Goal: Task Accomplishment & Management: Complete application form

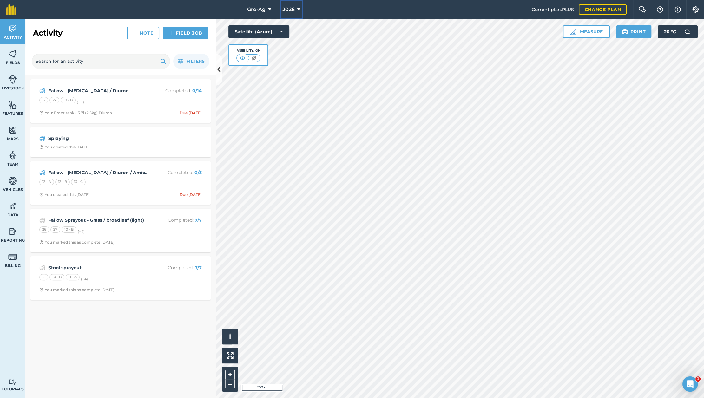
click at [300, 9] on icon at bounding box center [298, 10] width 3 height 8
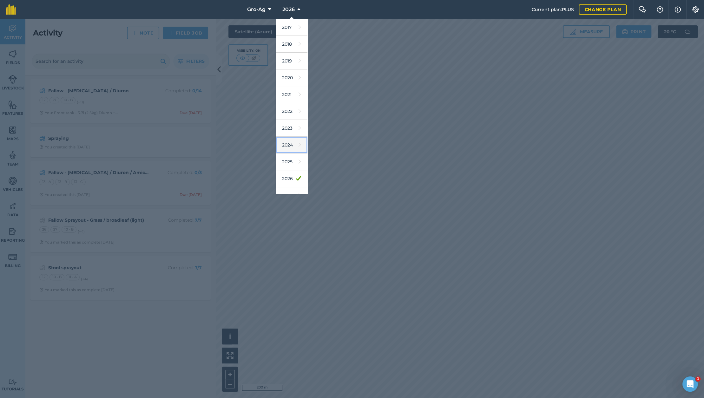
click at [286, 143] on link "2024" at bounding box center [292, 145] width 32 height 17
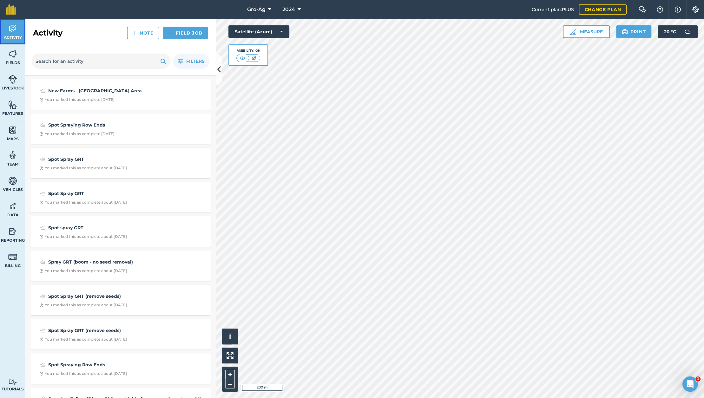
click at [15, 36] on span "Activity" at bounding box center [12, 37] width 25 height 5
click at [294, 11] on span "2024" at bounding box center [288, 10] width 13 height 8
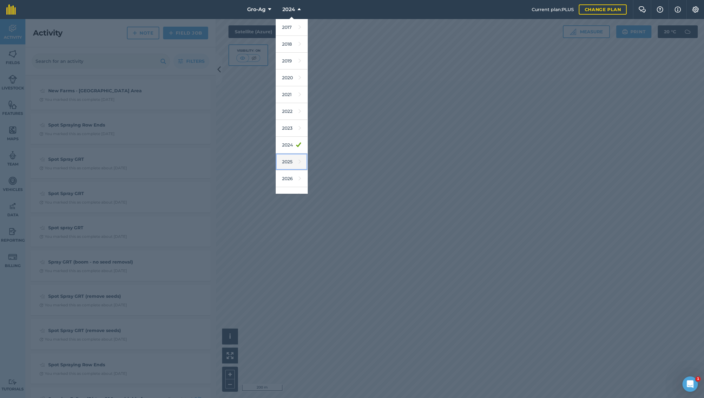
click at [299, 160] on icon at bounding box center [300, 161] width 3 height 9
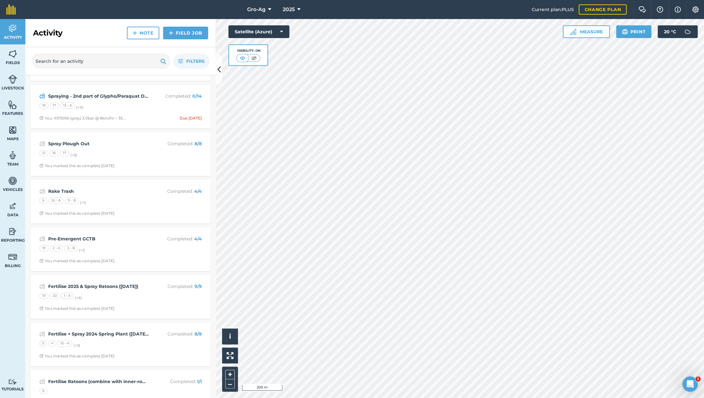
scroll to position [84, 0]
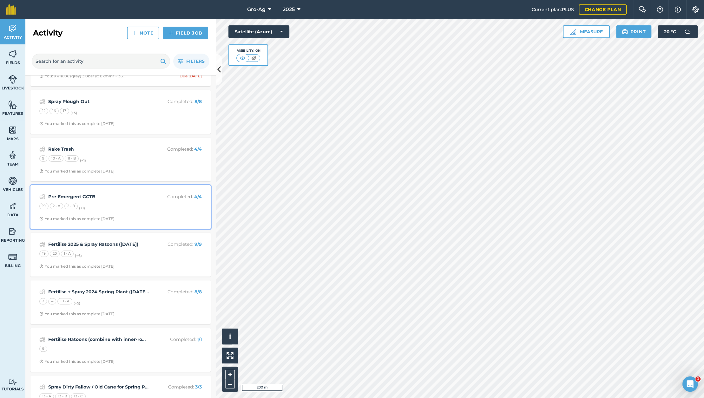
click at [87, 197] on strong "Pre-Emergent GCTB" at bounding box center [98, 196] width 101 height 7
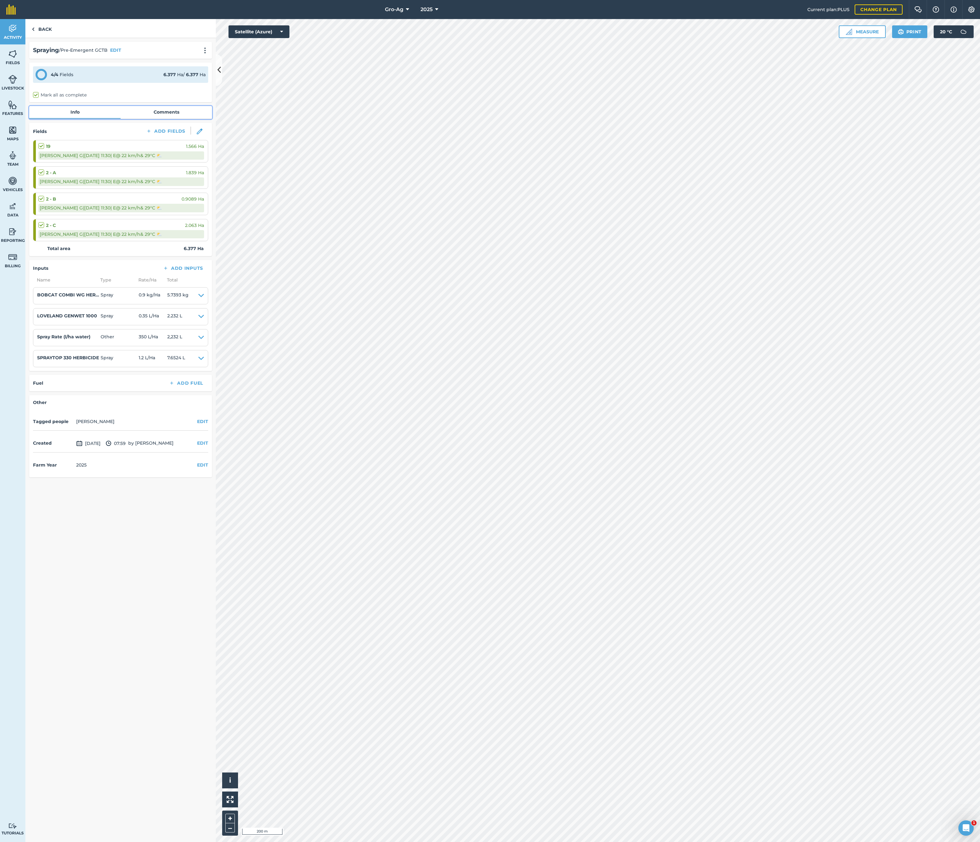
click at [162, 113] on link "Comments" at bounding box center [166, 112] width 91 height 12
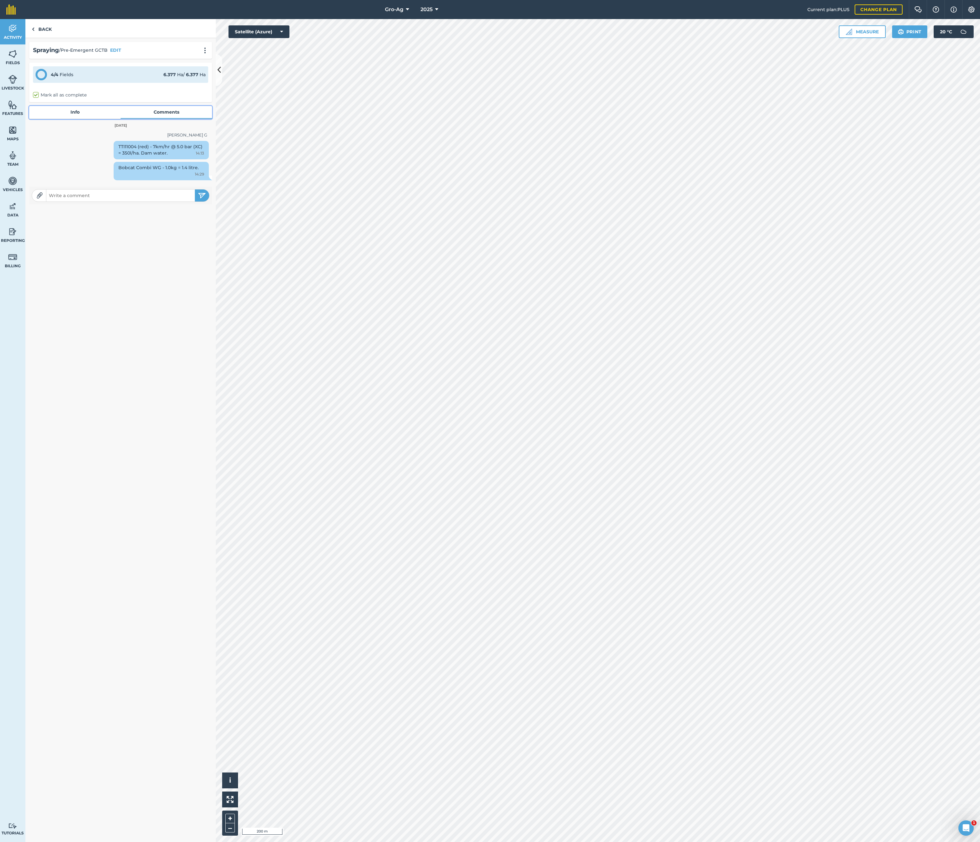
click at [79, 111] on link "Info" at bounding box center [74, 112] width 91 height 12
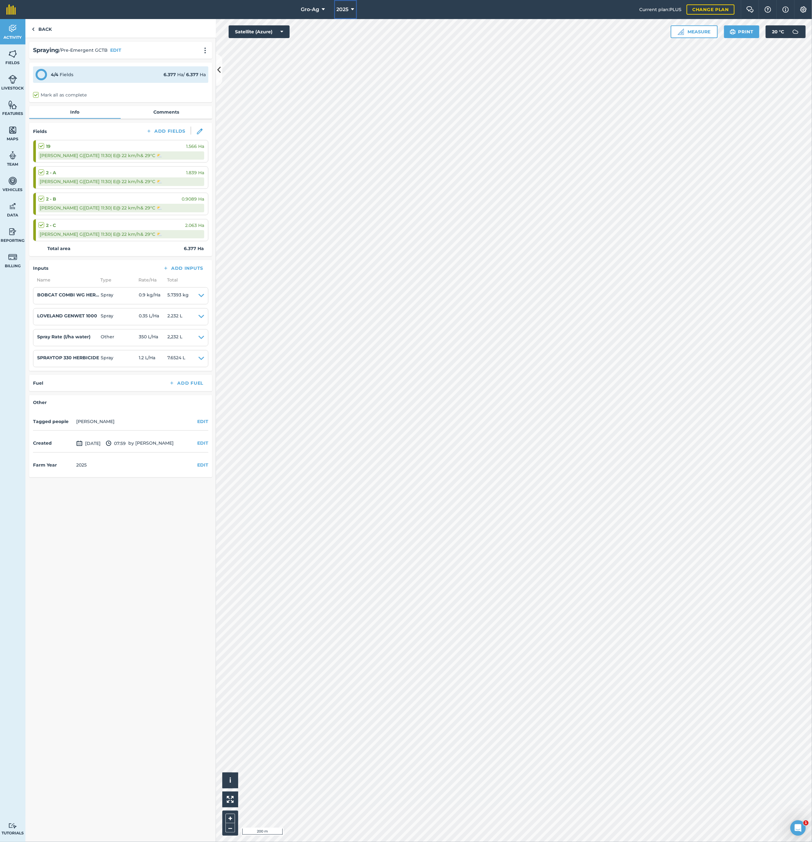
click at [345, 10] on span "2025" at bounding box center [342, 10] width 12 height 8
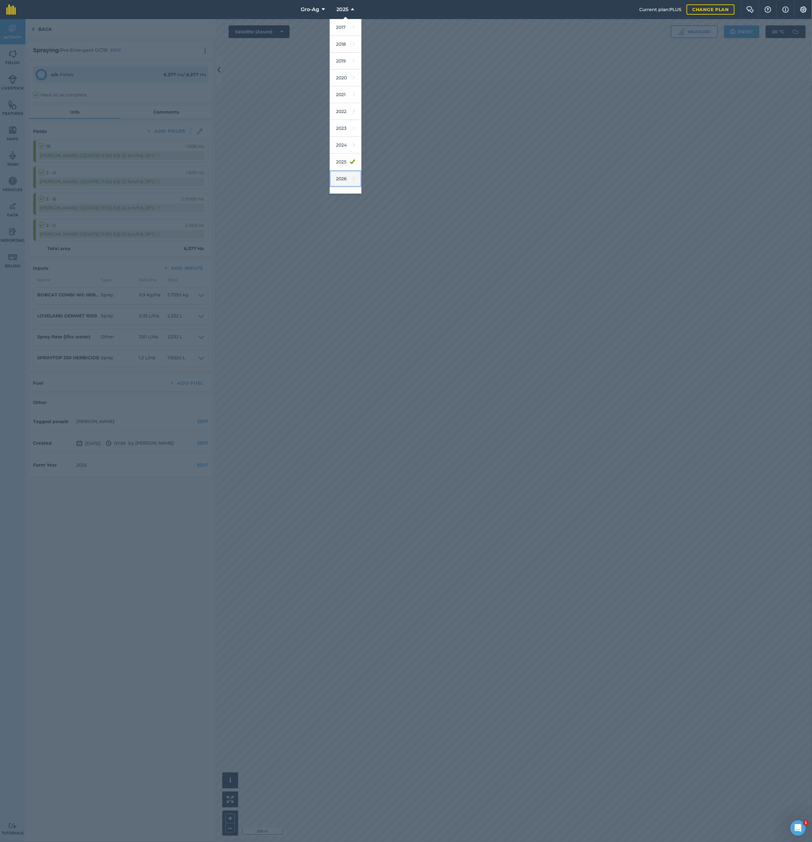
click at [343, 179] on link "2026" at bounding box center [345, 178] width 32 height 17
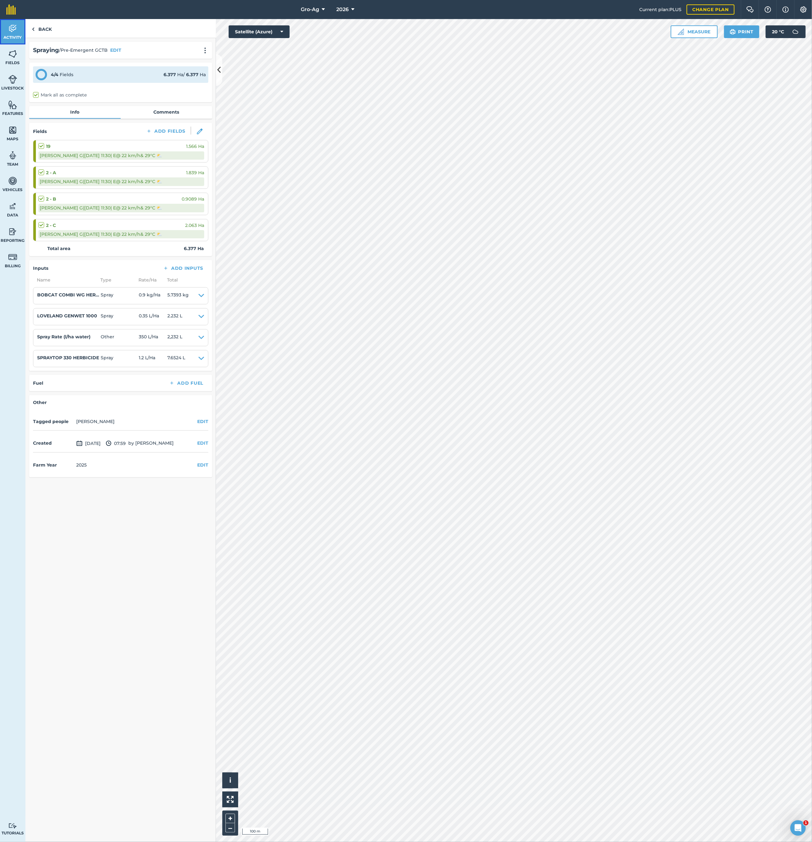
click at [13, 37] on span "Activity" at bounding box center [12, 37] width 25 height 5
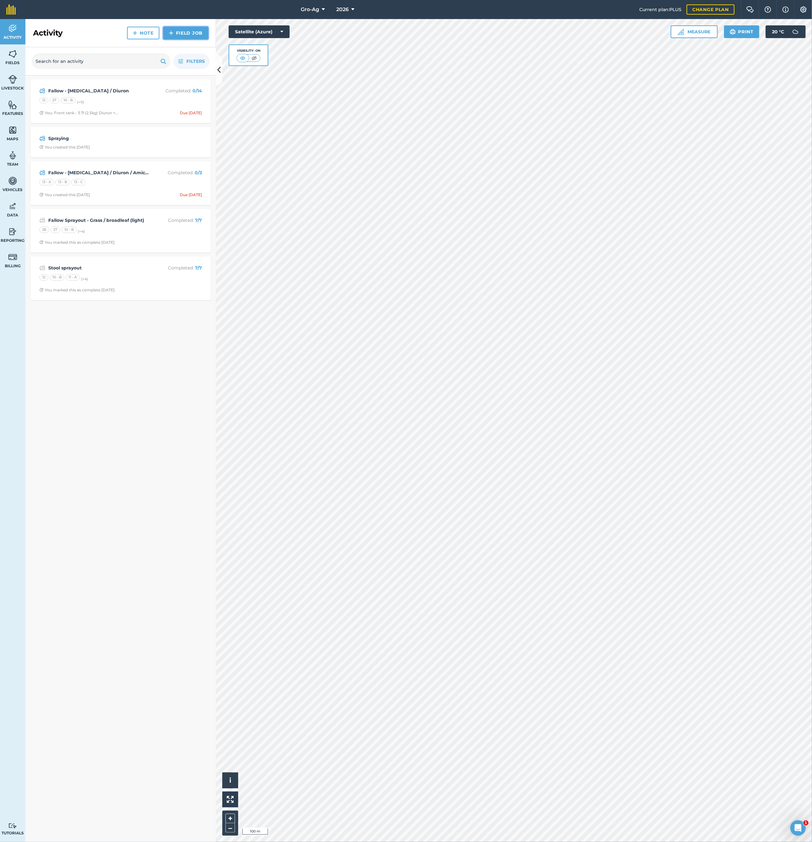
click at [190, 31] on link "Field Job" at bounding box center [185, 33] width 45 height 13
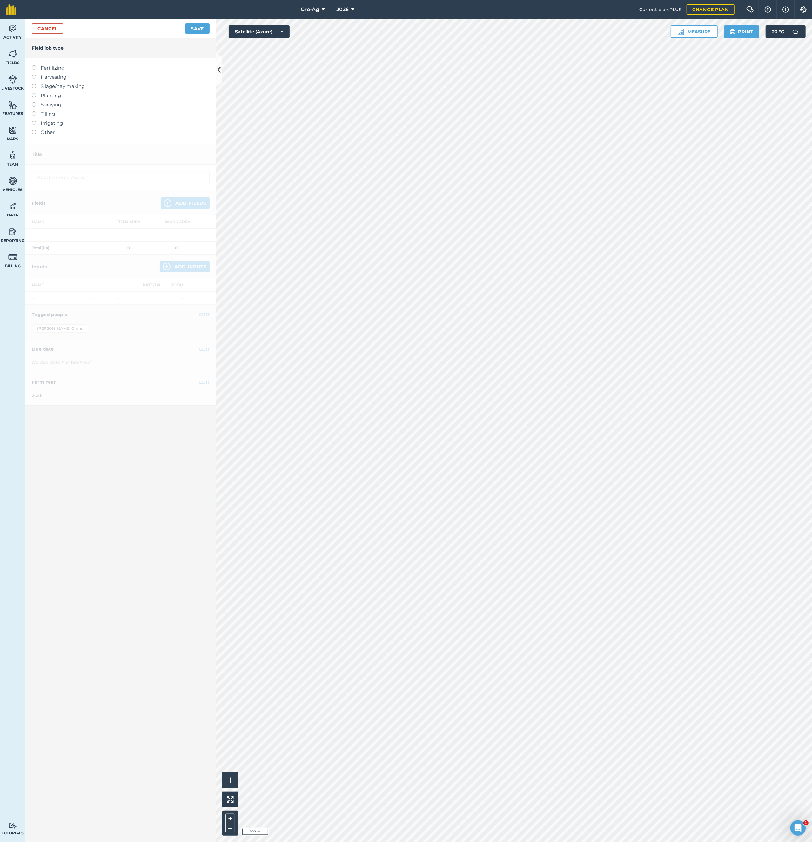
click at [46, 102] on label "Spraying" at bounding box center [121, 105] width 178 height 8
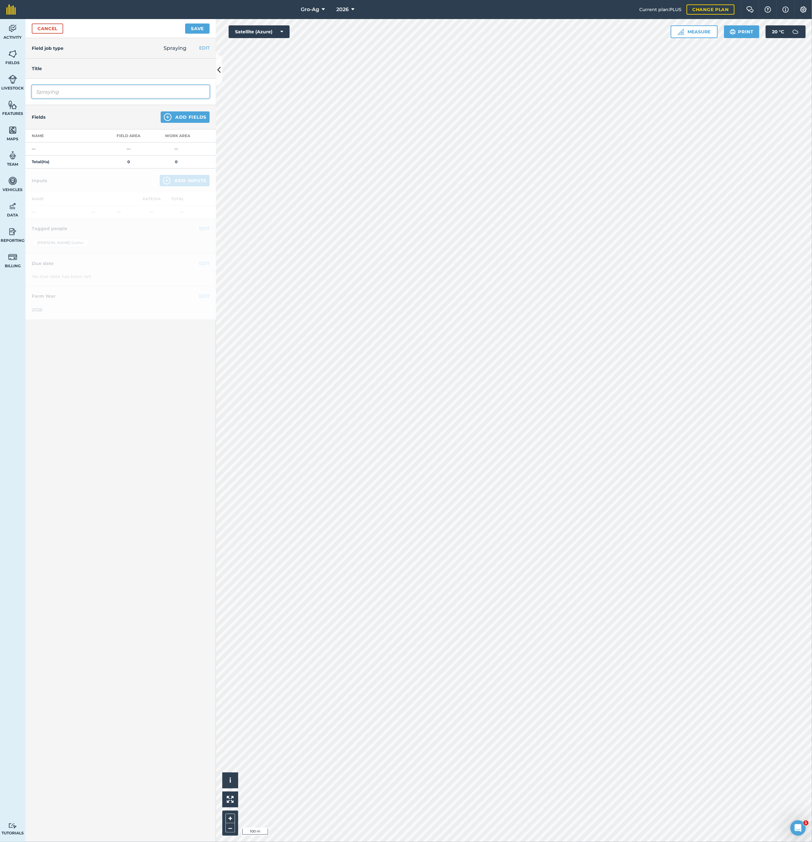
click at [53, 93] on input "Spraying" at bounding box center [121, 91] width 178 height 13
click at [78, 95] on input "Spraying" at bounding box center [121, 91] width 178 height 13
click at [66, 93] on input "Spraying" at bounding box center [121, 91] width 178 height 13
click at [65, 91] on input "Spraying" at bounding box center [121, 91] width 178 height 13
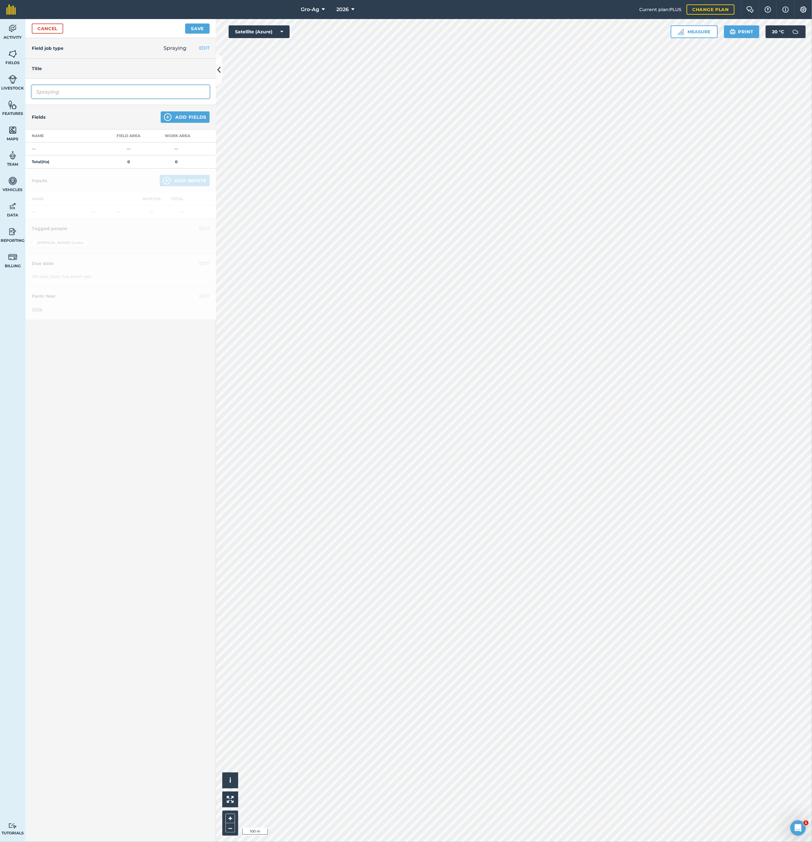
paste input "Pre-Emergent GCTB"
type input "Pre-Emergent GCTB"
click at [192, 117] on button "Add Fields" at bounding box center [185, 116] width 49 height 11
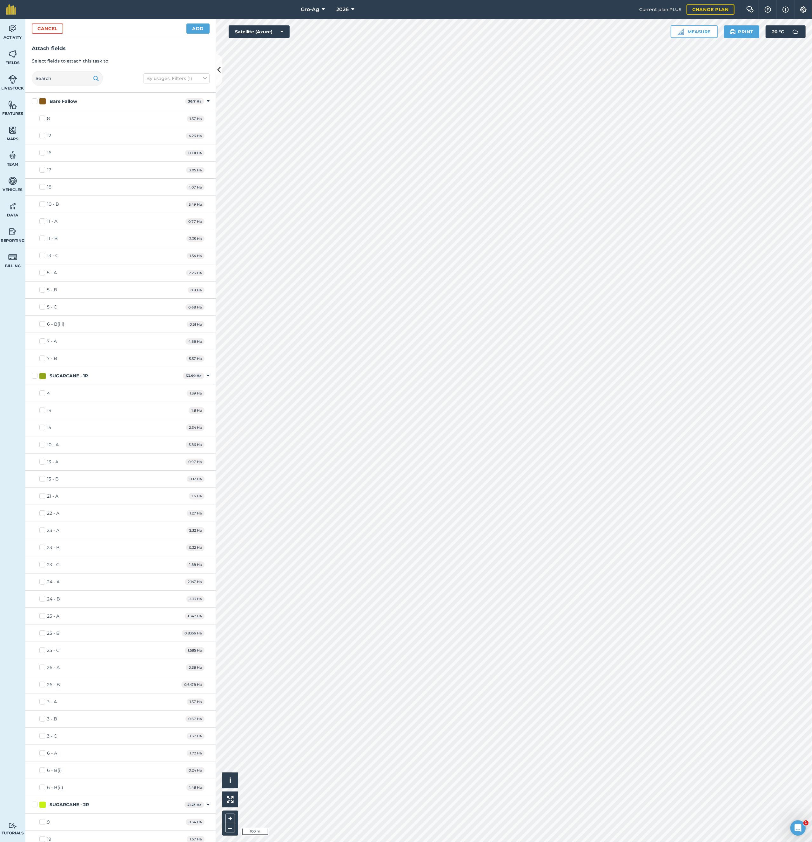
checkbox input "true"
click at [196, 30] on button "Add" at bounding box center [197, 28] width 23 height 10
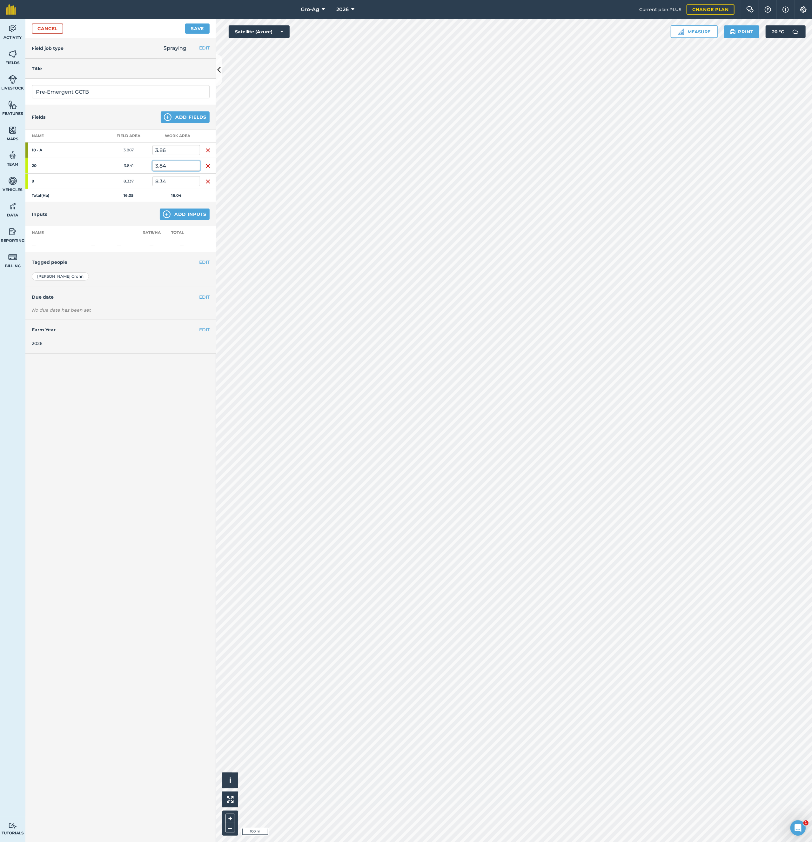
drag, startPoint x: 174, startPoint y: 166, endPoint x: 145, endPoint y: 165, distance: 28.9
click at [145, 165] on tr "20 3.841 3.84" at bounding box center [120, 166] width 190 height 16
type input "1.5"
drag, startPoint x: 169, startPoint y: 183, endPoint x: 150, endPoint y: 183, distance: 19.4
click at [150, 183] on tr "9 8.337 8.34" at bounding box center [120, 182] width 190 height 16
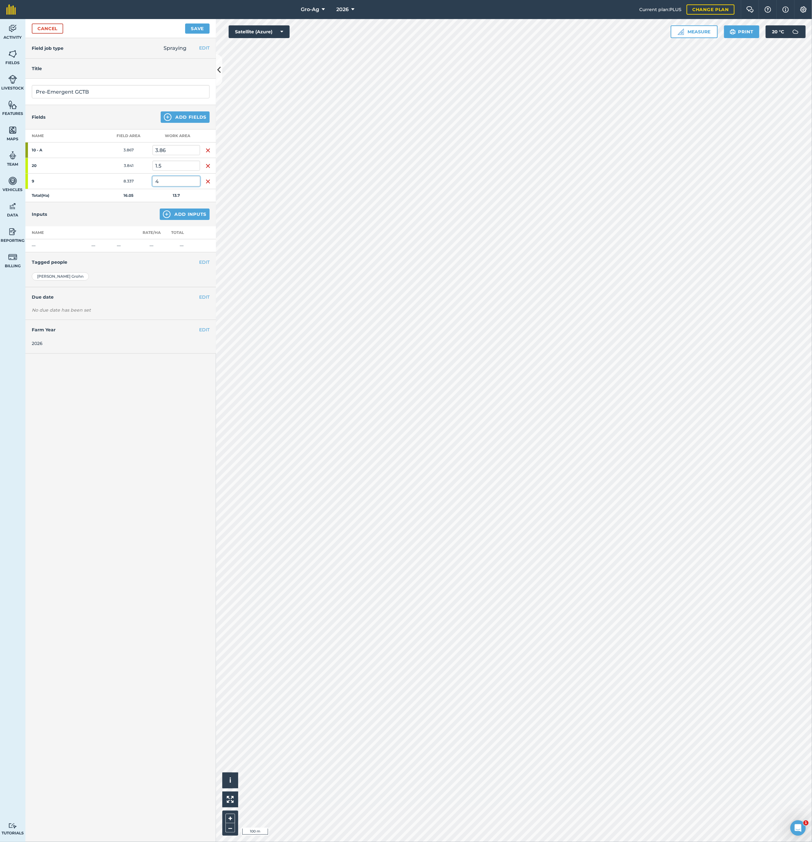
type input "4"
click at [185, 23] on button "Save" at bounding box center [197, 28] width 24 height 10
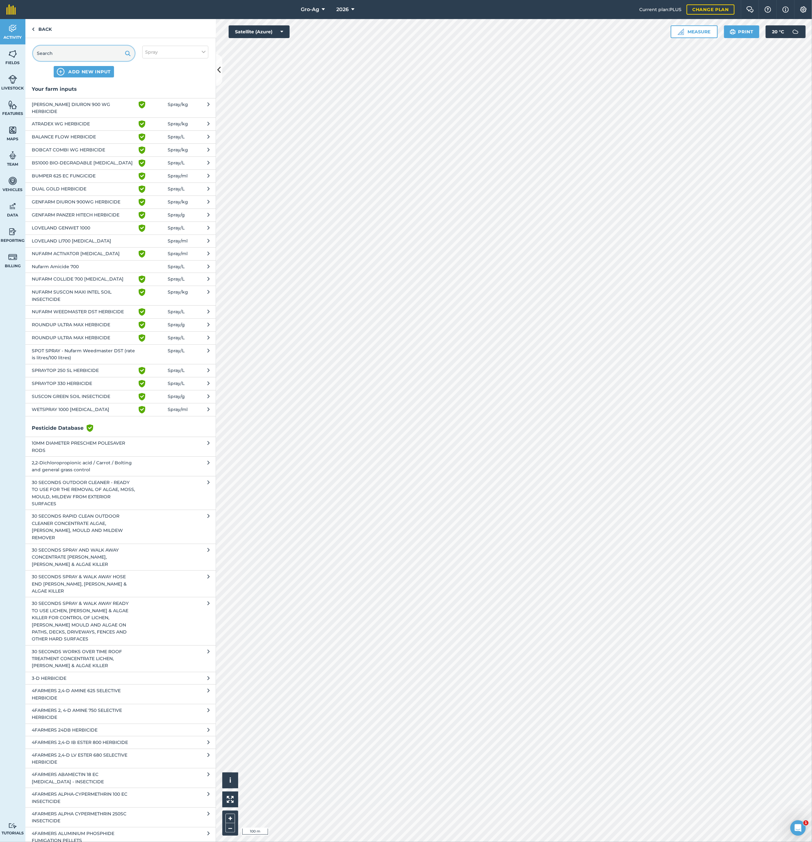
click at [84, 54] on input "text" at bounding box center [84, 53] width 102 height 15
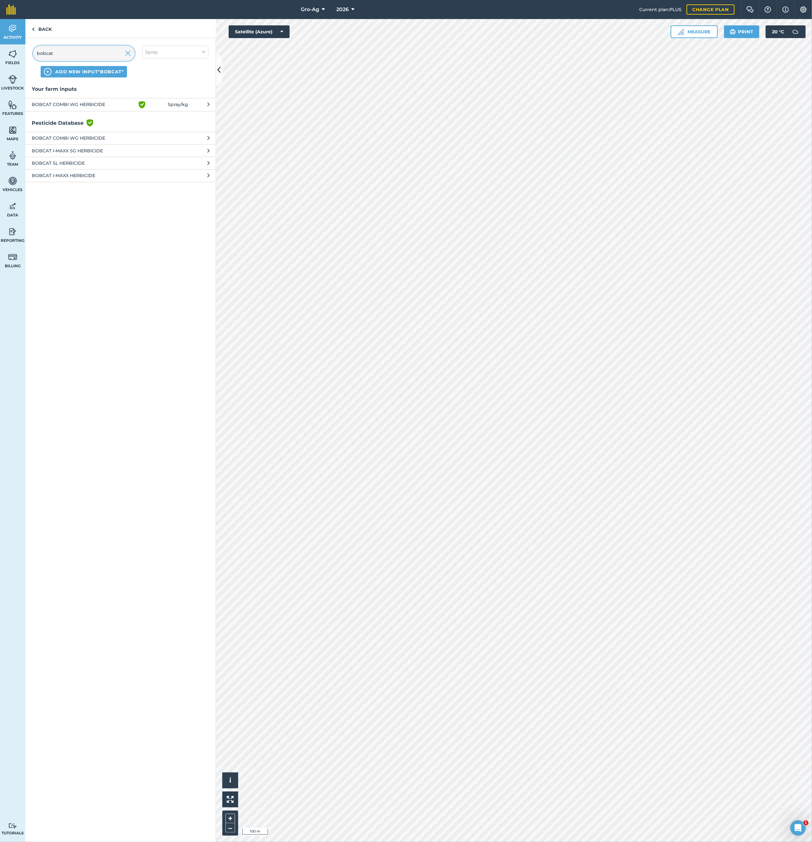
type input "bobcat"
click at [76, 104] on span "BOBCAT COMBI WG HERBICIDE" at bounding box center [84, 105] width 104 height 8
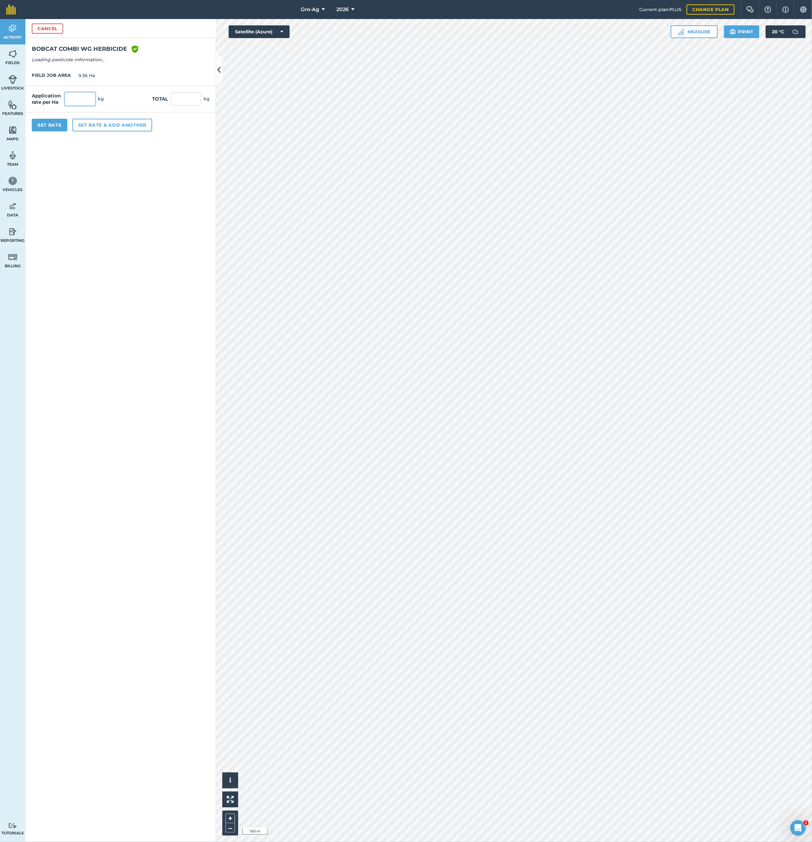
click at [85, 98] on input "text" at bounding box center [80, 98] width 30 height 13
type input "0.9"
type input "8.424"
click at [101, 126] on button "Set rate & add another" at bounding box center [112, 125] width 80 height 13
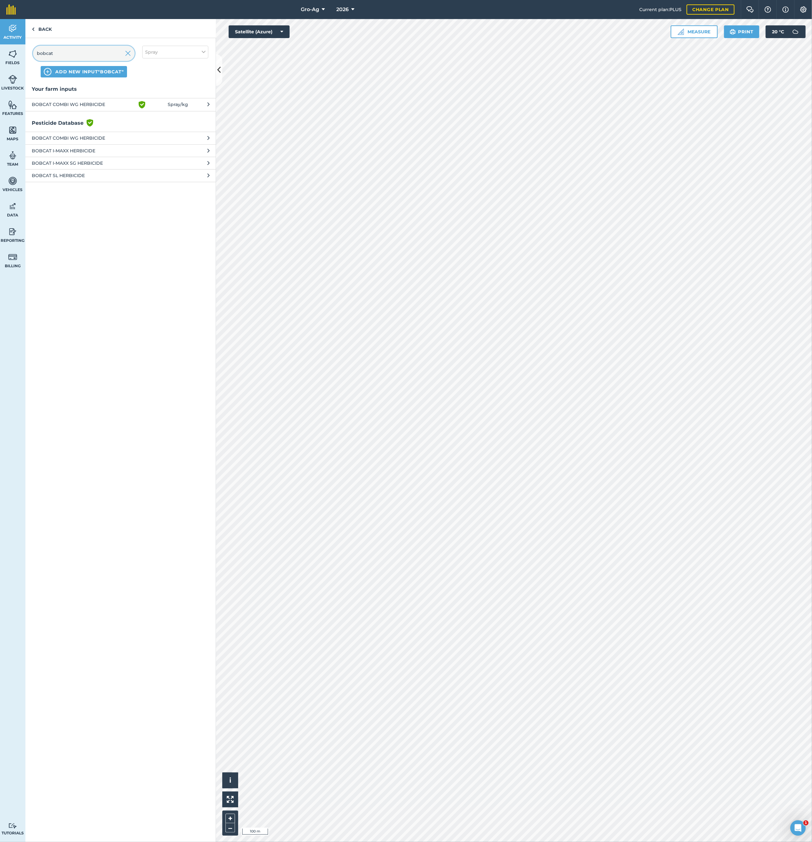
drag, startPoint x: 76, startPoint y: 55, endPoint x: 19, endPoint y: 52, distance: 57.2
click at [19, 52] on div "Activity Fields Livestock Features Maps Team Vehicles Data Reporting Billing Tu…" at bounding box center [406, 430] width 812 height 823
type input "sprayto"
click at [95, 102] on span "SPRAYTOP 250 SL HERBICIDE" at bounding box center [84, 105] width 104 height 8
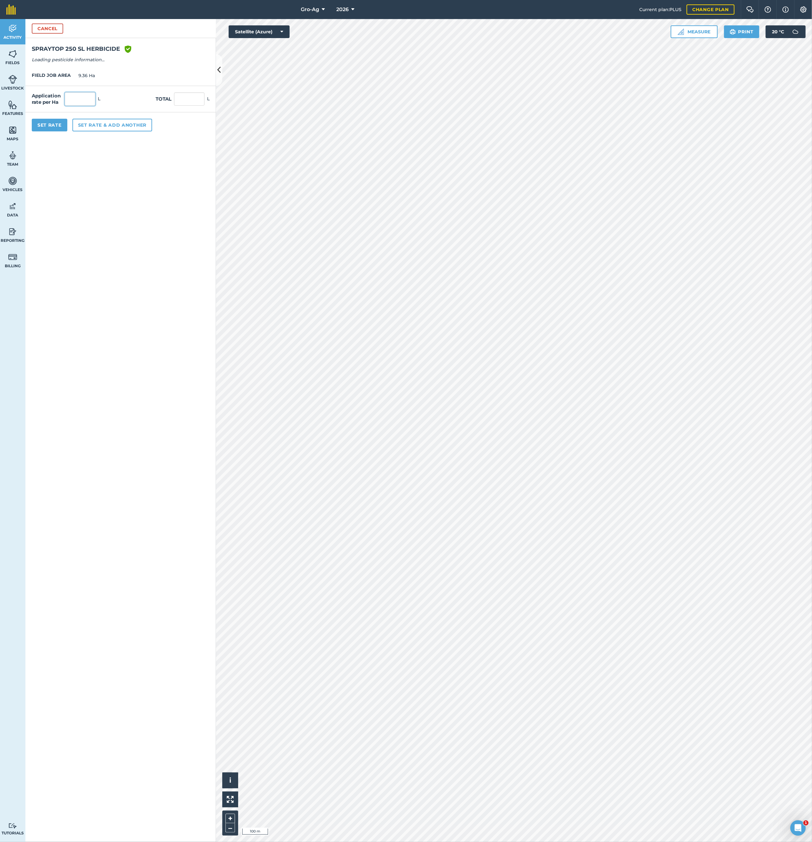
click at [79, 103] on input "text" at bounding box center [80, 98] width 30 height 13
type input "1.6"
type input "14.976"
click at [117, 125] on button "Set rate & add another" at bounding box center [112, 125] width 80 height 13
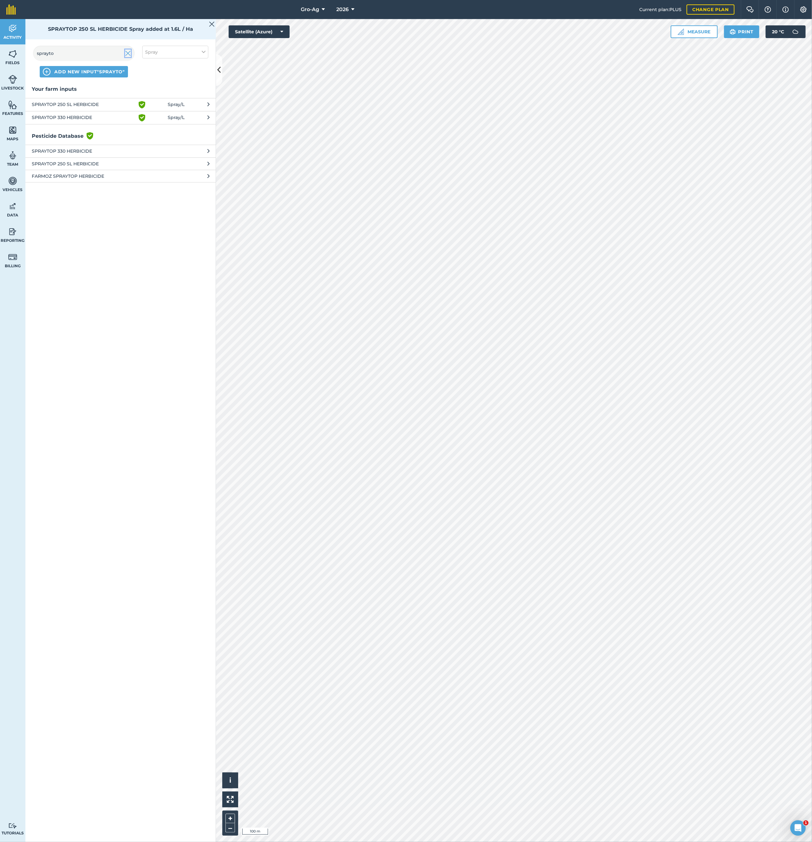
click at [127, 53] on img at bounding box center [128, 54] width 6 height 8
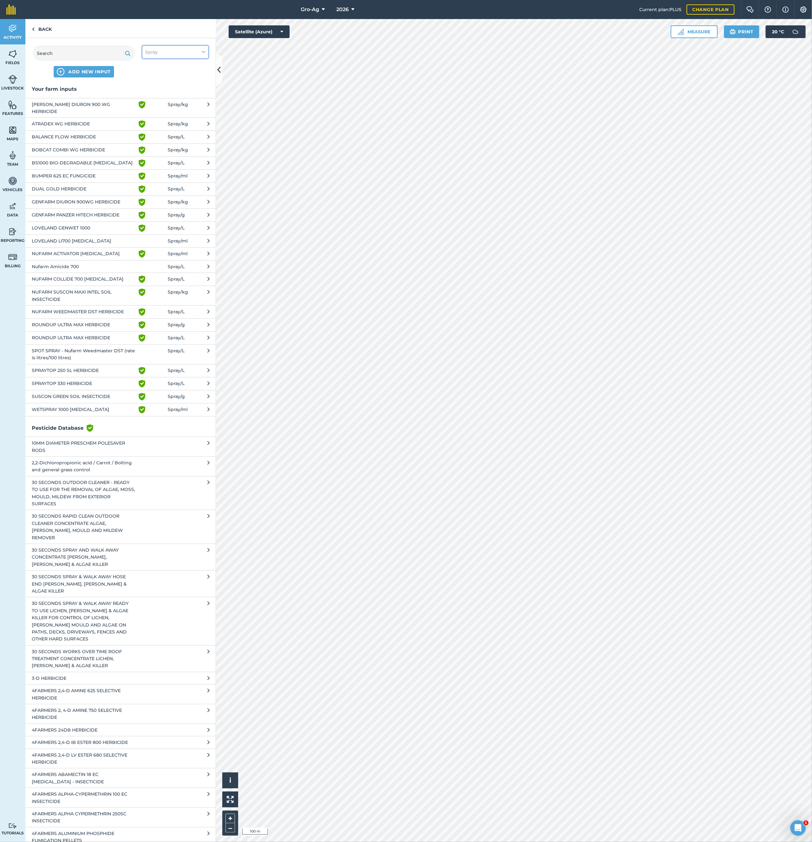
click at [199, 50] on button "Spray" at bounding box center [175, 52] width 66 height 13
click at [145, 114] on label "Other" at bounding box center [175, 113] width 60 height 7
click at [145, 114] on input "Other" at bounding box center [147, 112] width 4 height 4
checkbox input "true"
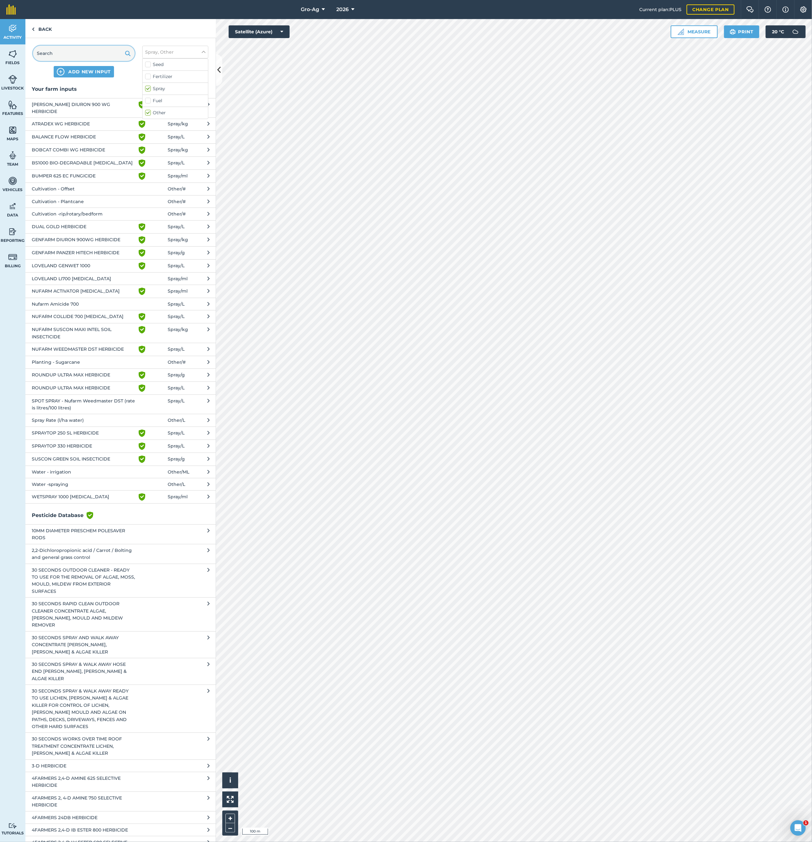
click at [69, 53] on input "text" at bounding box center [84, 53] width 102 height 15
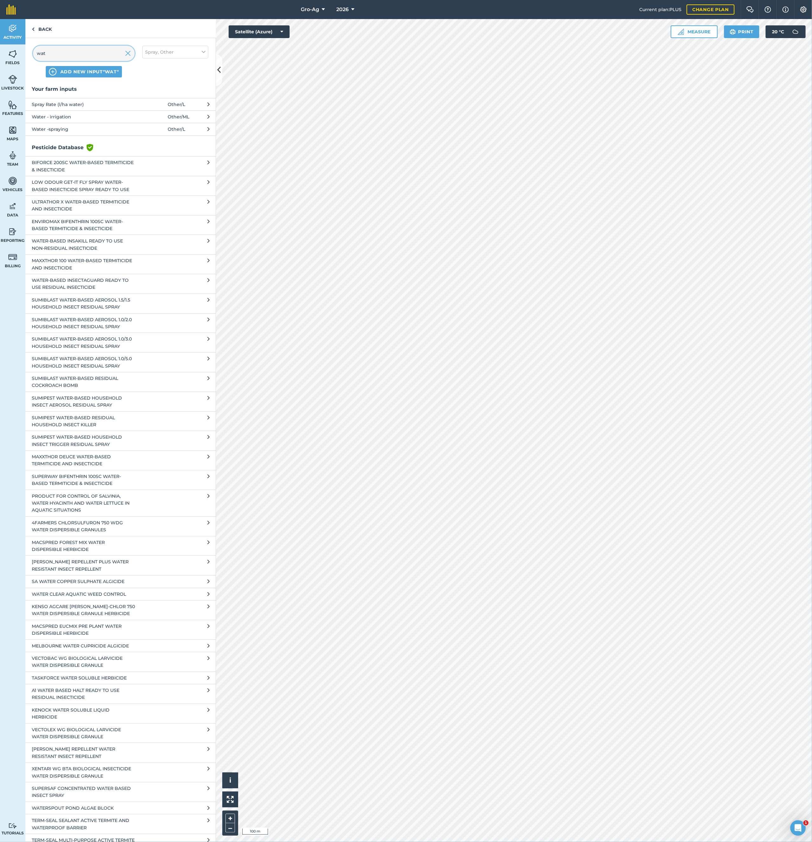
type input "wat"
click at [63, 103] on span "Spray Rate (l/ha water)" at bounding box center [84, 104] width 104 height 7
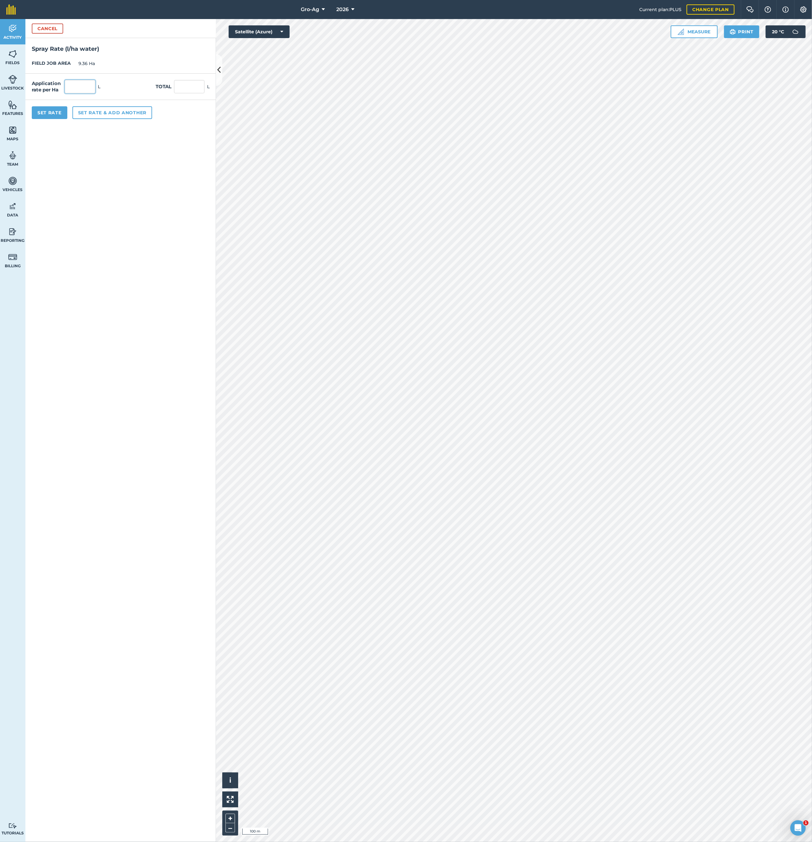
click at [87, 88] on input "text" at bounding box center [80, 86] width 30 height 13
type input "350"
type input "3,276"
click at [56, 112] on button "Set Rate" at bounding box center [50, 112] width 36 height 13
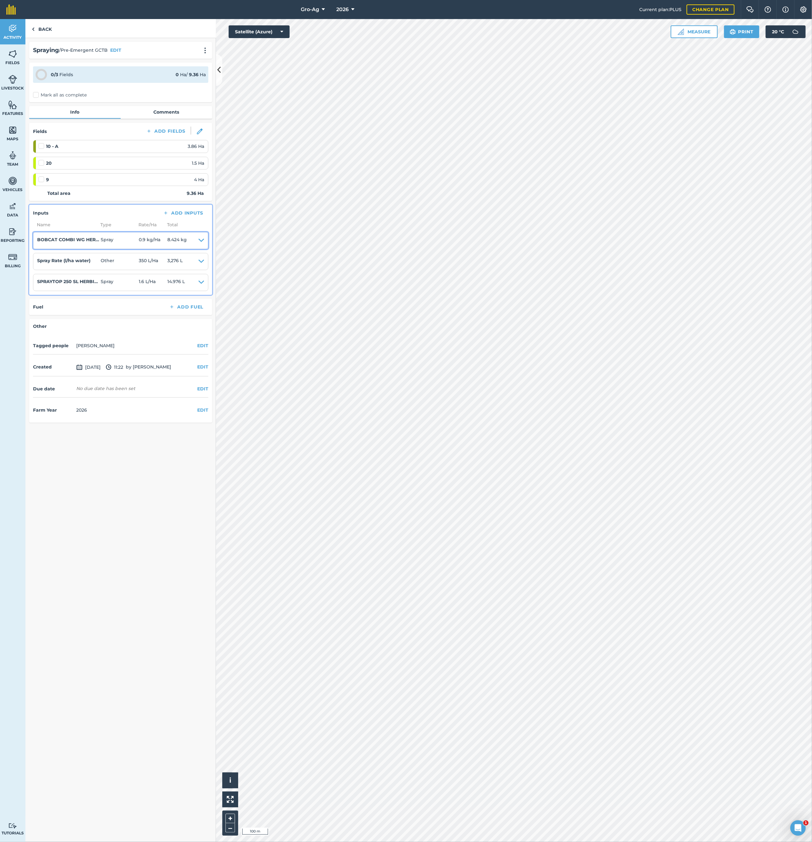
click at [199, 240] on icon at bounding box center [201, 240] width 6 height 9
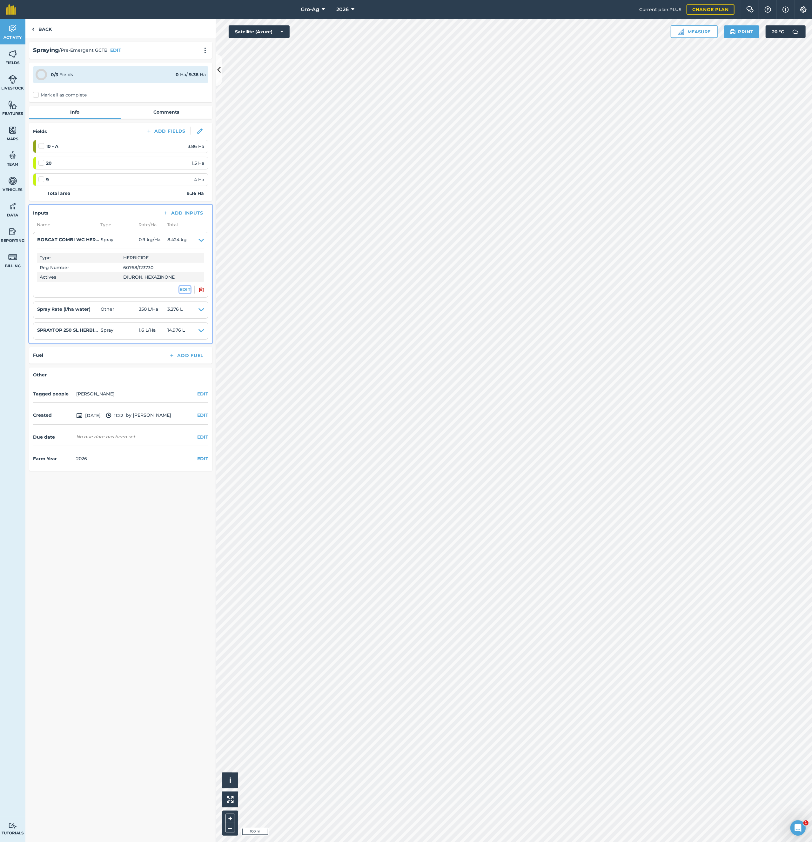
click at [187, 289] on button "EDIT" at bounding box center [184, 289] width 11 height 7
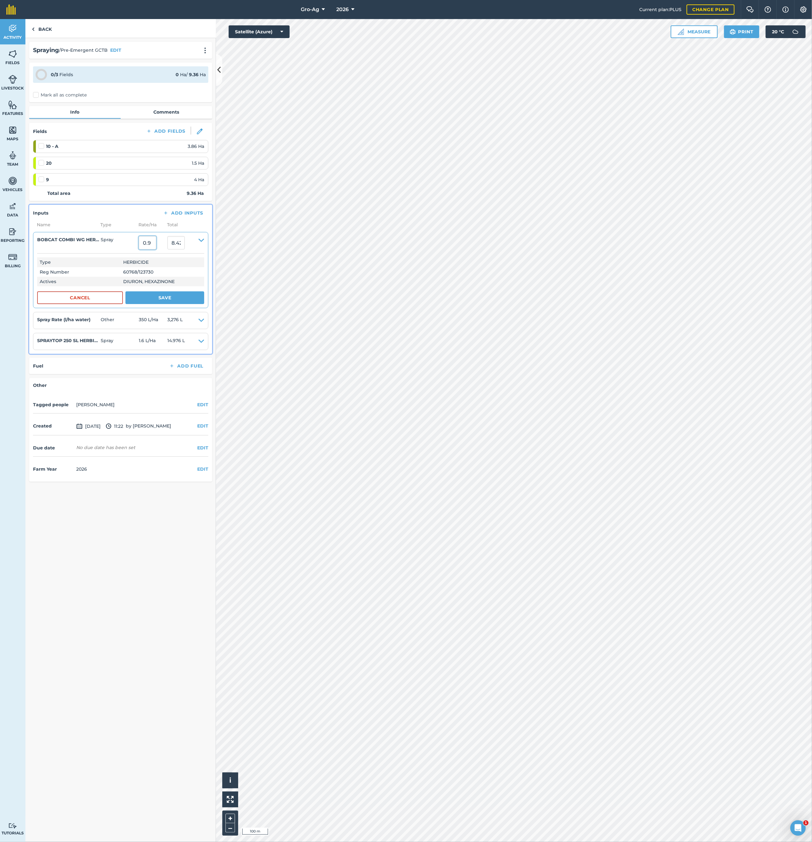
drag, startPoint x: 154, startPoint y: 244, endPoint x: 140, endPoint y: 244, distance: 14.0
click at [140, 244] on input "0.9" at bounding box center [147, 242] width 17 height 13
type input "4"
type input "37.44"
click at [163, 298] on button "Save" at bounding box center [164, 297] width 79 height 13
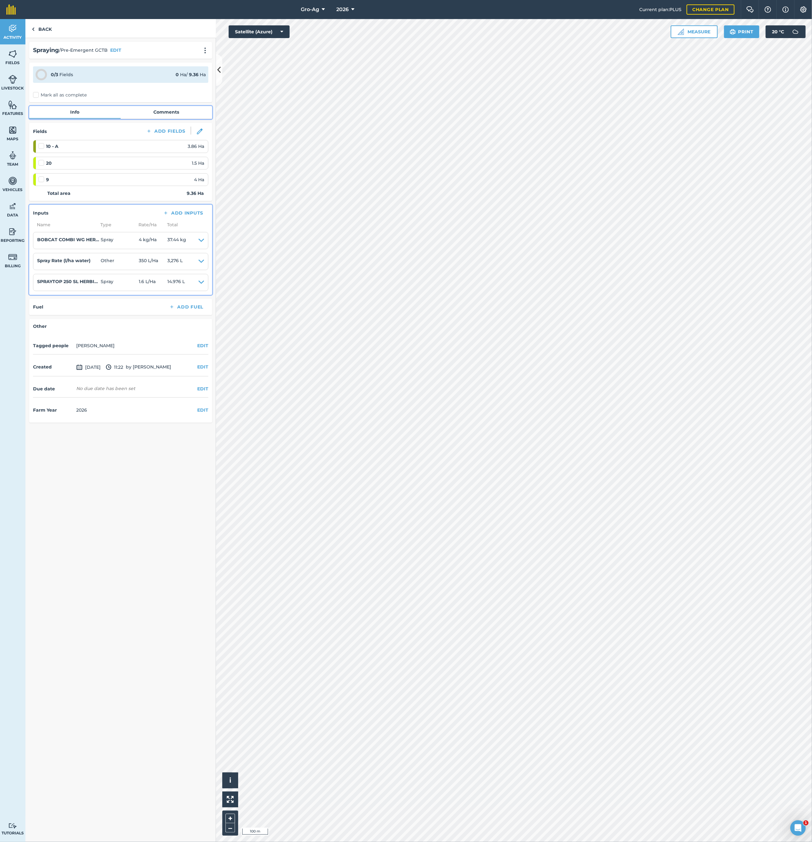
click at [172, 111] on link "Comments" at bounding box center [166, 112] width 91 height 12
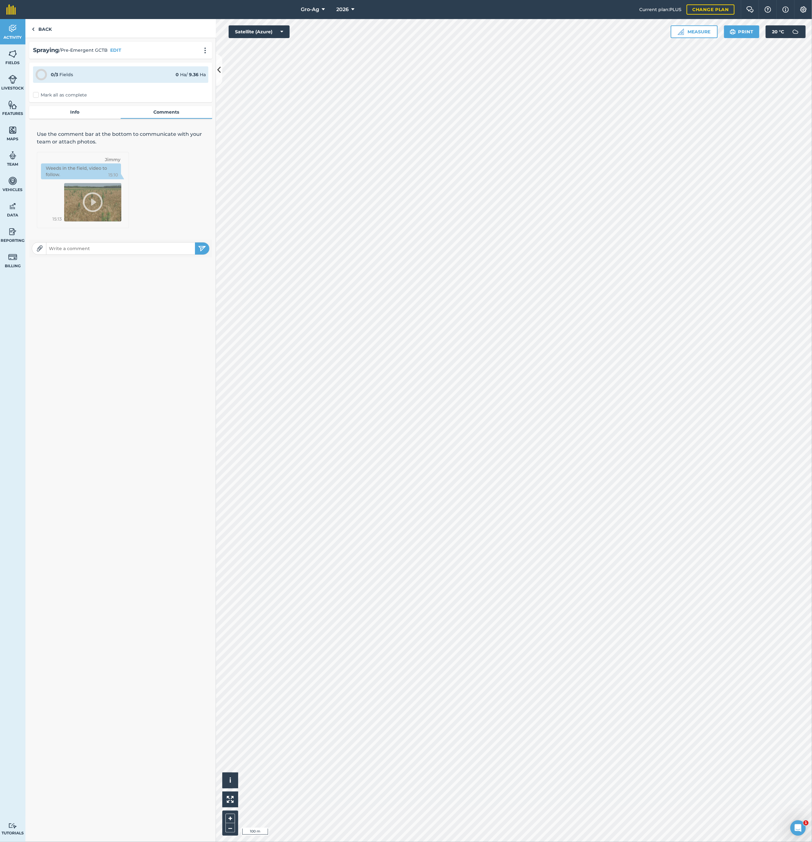
click at [80, 252] on input "text" at bounding box center [120, 248] width 149 height 9
click at [93, 251] on input "text" at bounding box center [120, 248] width 149 height 9
paste input "Bobcat Combi WG - 1.0kg = 1.4 litre. 1"
click at [140, 250] on input "Bobcat Combi WG - 1.0kg = 1.4 litre." at bounding box center [120, 248] width 149 height 9
paste input "XR11006 (grey) 3.0bar @ 8km/hr ~ 350l/ha."
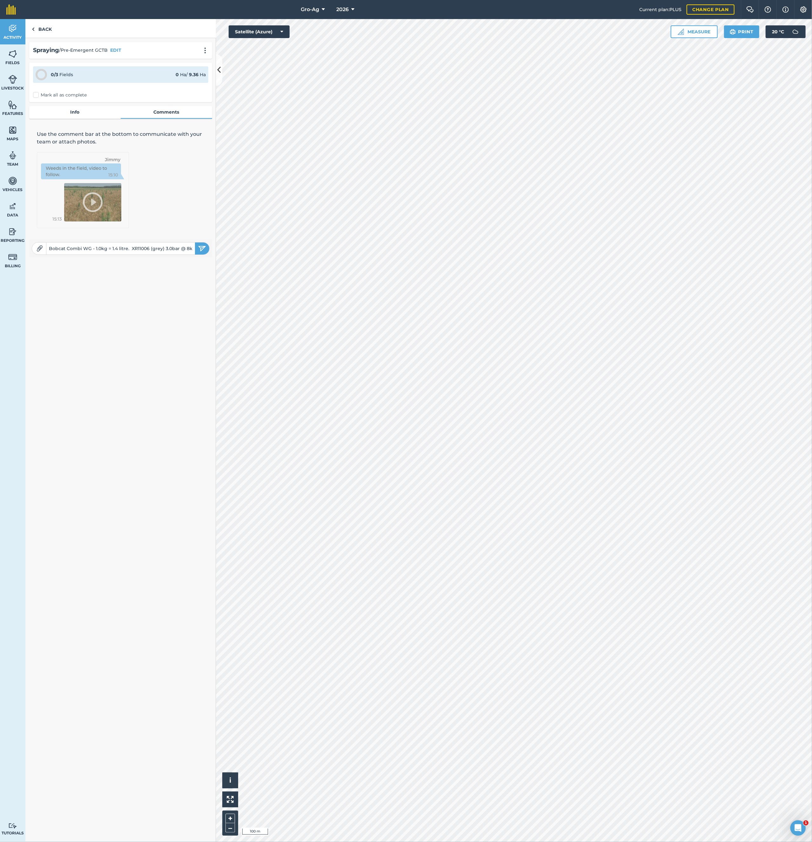
scroll to position [0, 31]
type input "Bobcat Combi WG - 1.0kg = 1.4 litre. XR11006 (grey) 3.0bar @ 8km/hr ~ 350l/ha."
click at [201, 251] on img "submit" at bounding box center [202, 249] width 8 height 8
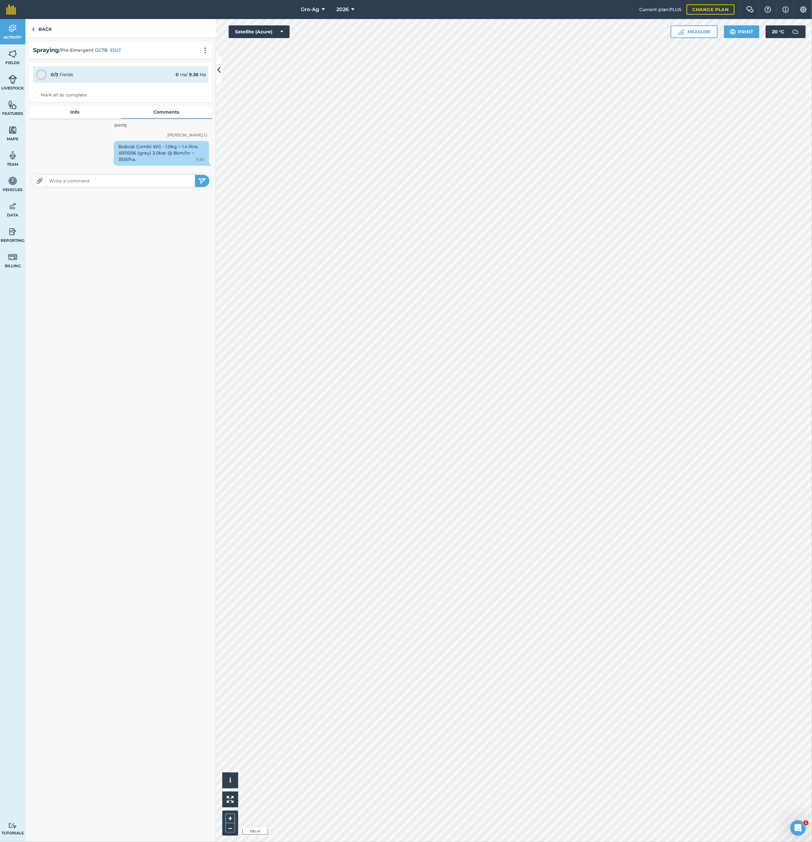
click at [153, 398] on div "Back Spraying / Pre-Emergent GCTB EDIT 0 / 3 Fields 0 Ha / 9.36 [PERSON_NAME] a…" at bounding box center [120, 430] width 190 height 823
click at [98, 179] on input "text" at bounding box center [120, 180] width 149 height 9
paste input "[4kg (5.6l) Bobcat Combi/ha (350l)] - Front tank (1500l) – 17kg (24l) Bobcat Co…"
type input "[4kg (5.6l) Bobcat Combi/ha (350l)] - Front tank (1500l) – 17kg (24l) Bobcat Co…"
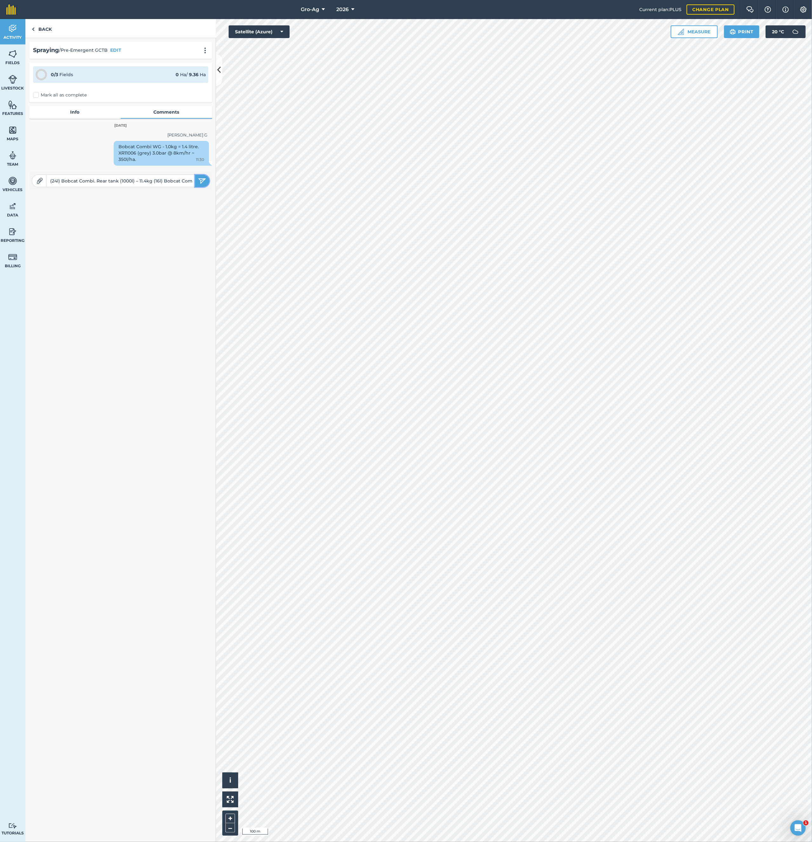
click at [201, 180] on img "submit" at bounding box center [202, 181] width 8 height 8
click at [41, 29] on link "Back" at bounding box center [41, 28] width 33 height 19
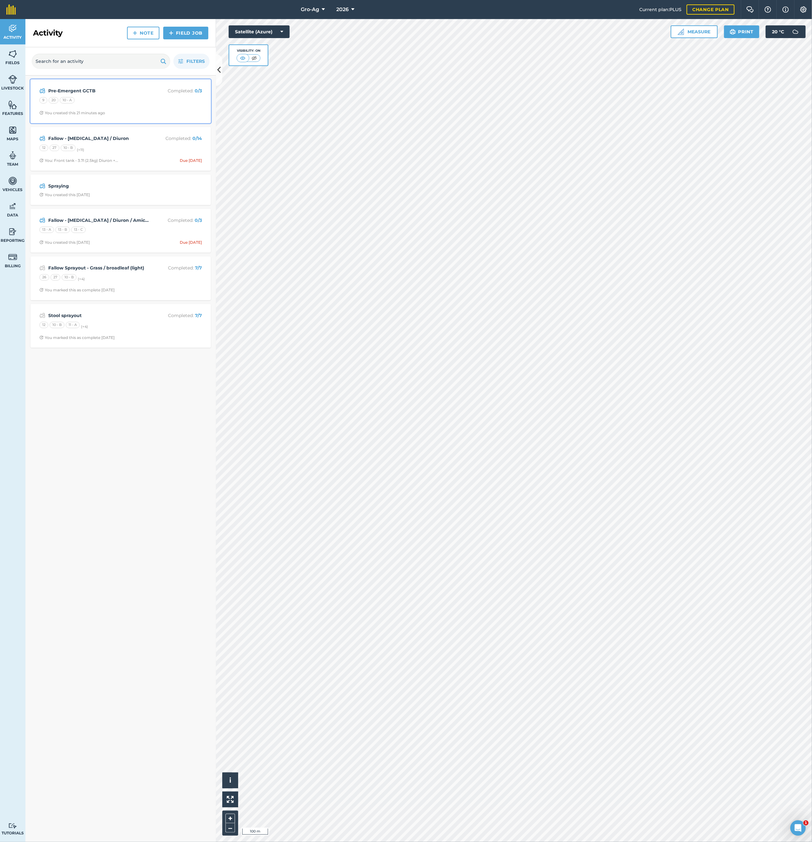
click at [73, 93] on strong "Pre-Emergent GCTB" at bounding box center [98, 90] width 101 height 7
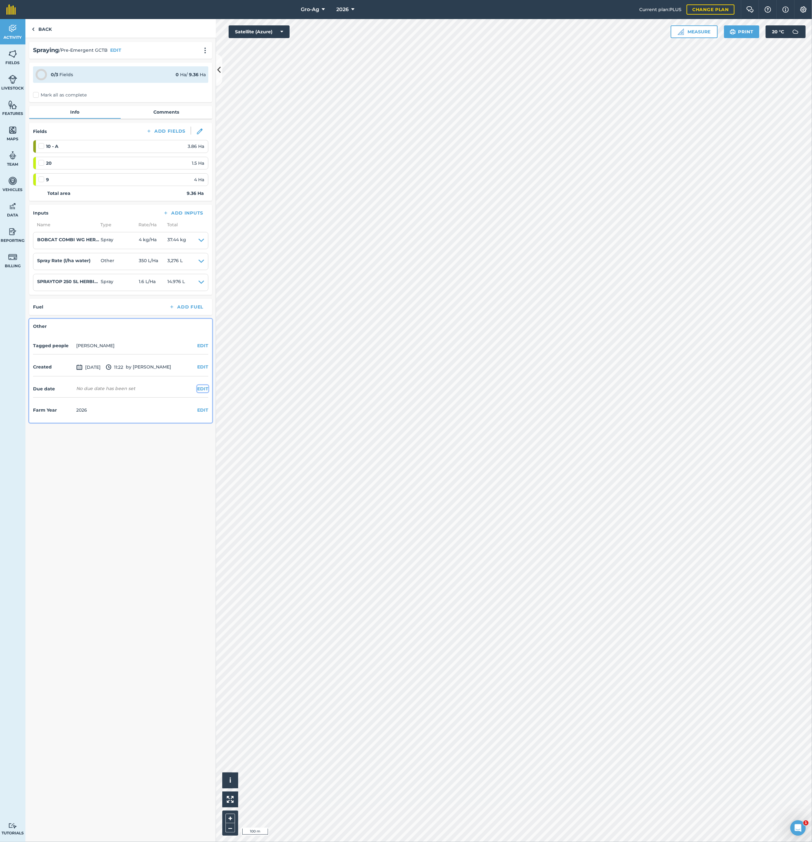
click at [200, 389] on button "EDIT" at bounding box center [202, 388] width 11 height 7
click at [58, 398] on button "Set date" at bounding box center [51, 402] width 37 height 14
click at [69, 366] on abbr "20" at bounding box center [71, 367] width 4 height 4
click at [66, 398] on button "[DATE]" at bounding box center [49, 402] width 33 height 14
click at [58, 367] on button "19" at bounding box center [55, 367] width 15 height 10
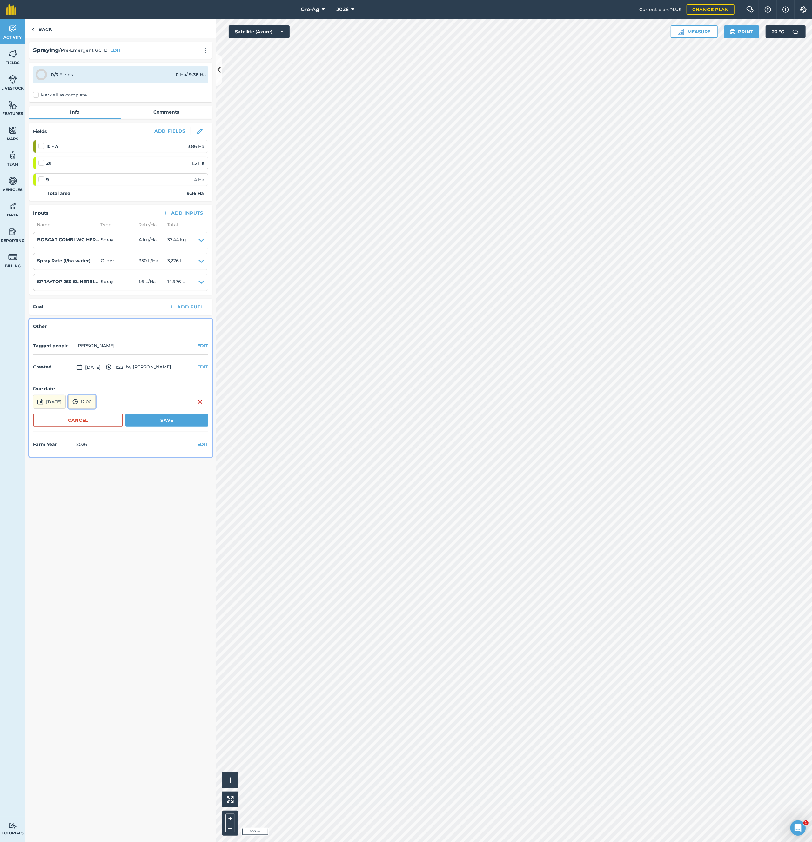
click at [78, 398] on img at bounding box center [75, 402] width 6 height 8
click at [98, 389] on button "23:30" at bounding box center [84, 389] width 30 height 10
click at [141, 398] on button "Save" at bounding box center [166, 420] width 83 height 13
click at [162, 110] on link "Comments" at bounding box center [166, 112] width 91 height 12
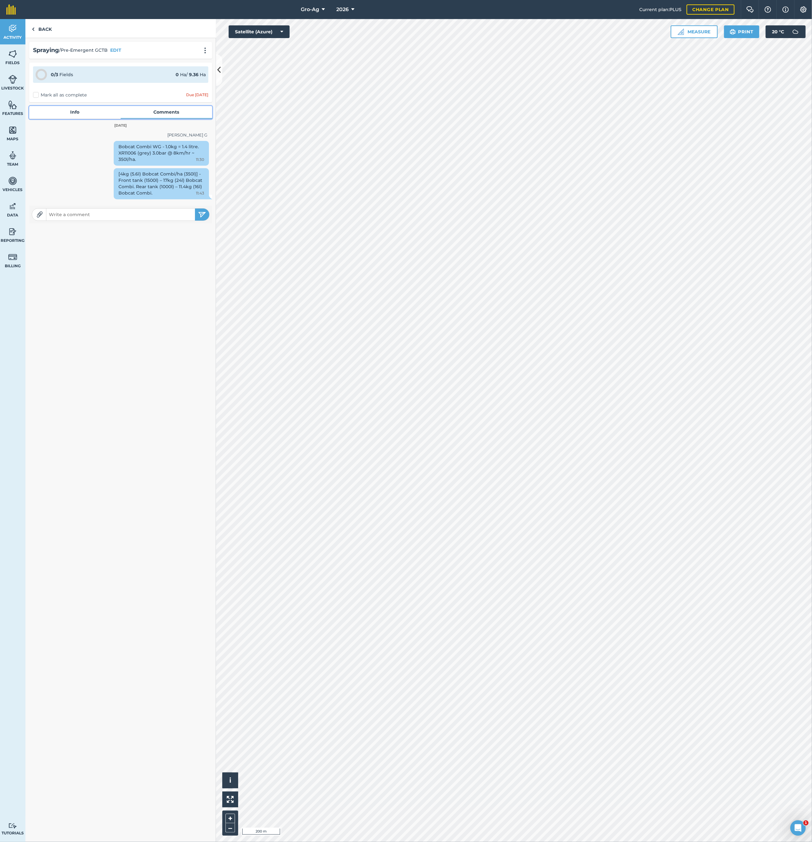
click at [78, 113] on link "Info" at bounding box center [74, 112] width 91 height 12
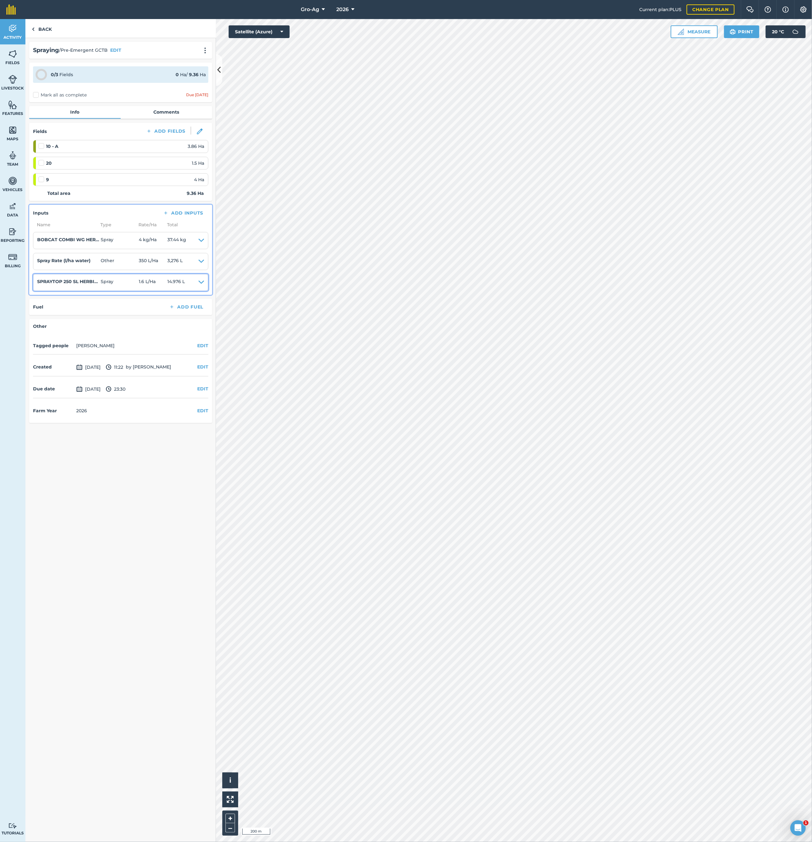
click at [203, 285] on icon at bounding box center [201, 282] width 6 height 9
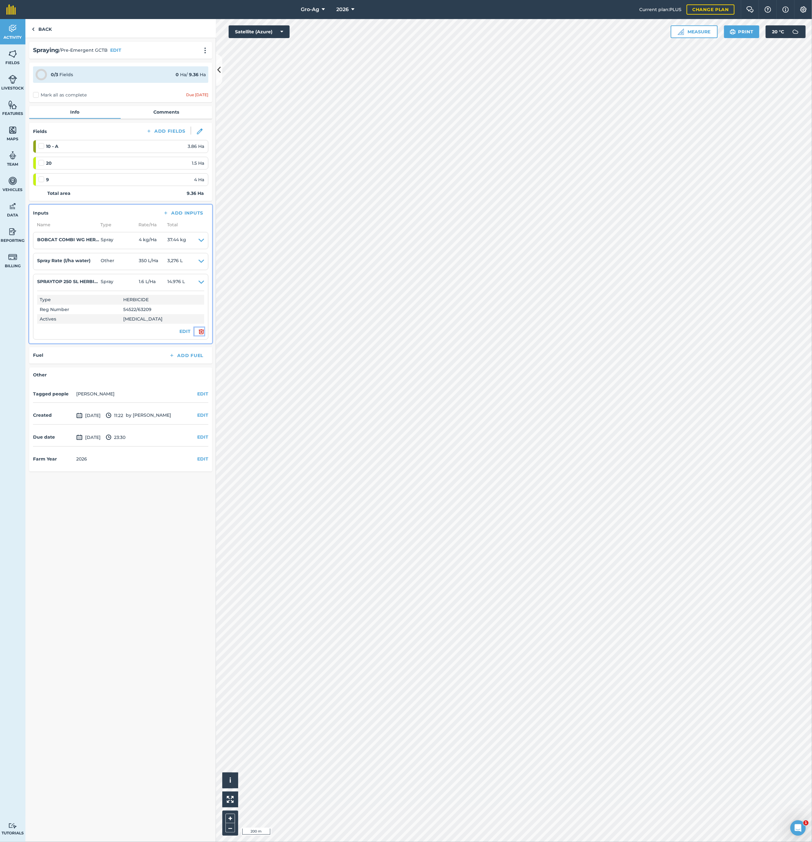
click at [200, 332] on img at bounding box center [201, 332] width 6 height 8
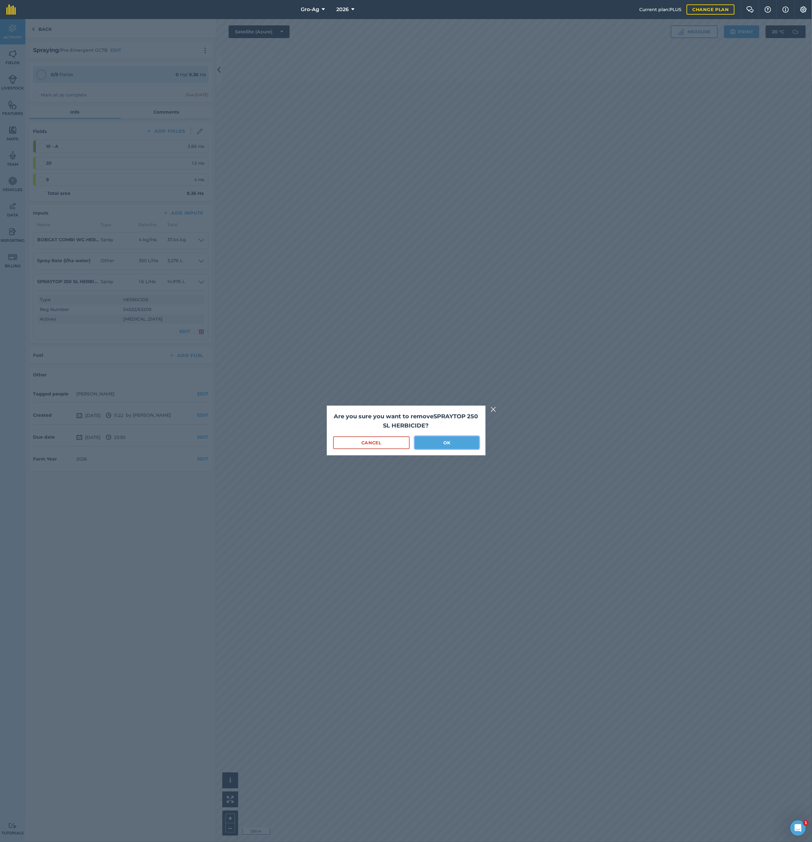
click at [446, 398] on button "OK" at bounding box center [447, 442] width 64 height 13
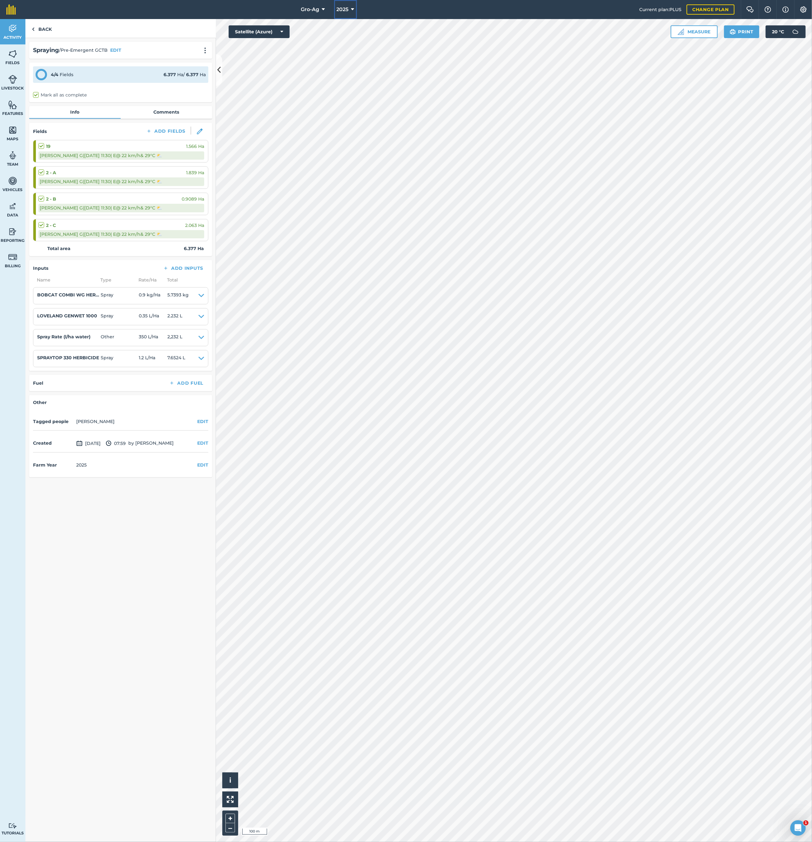
click at [351, 10] on icon at bounding box center [352, 10] width 3 height 8
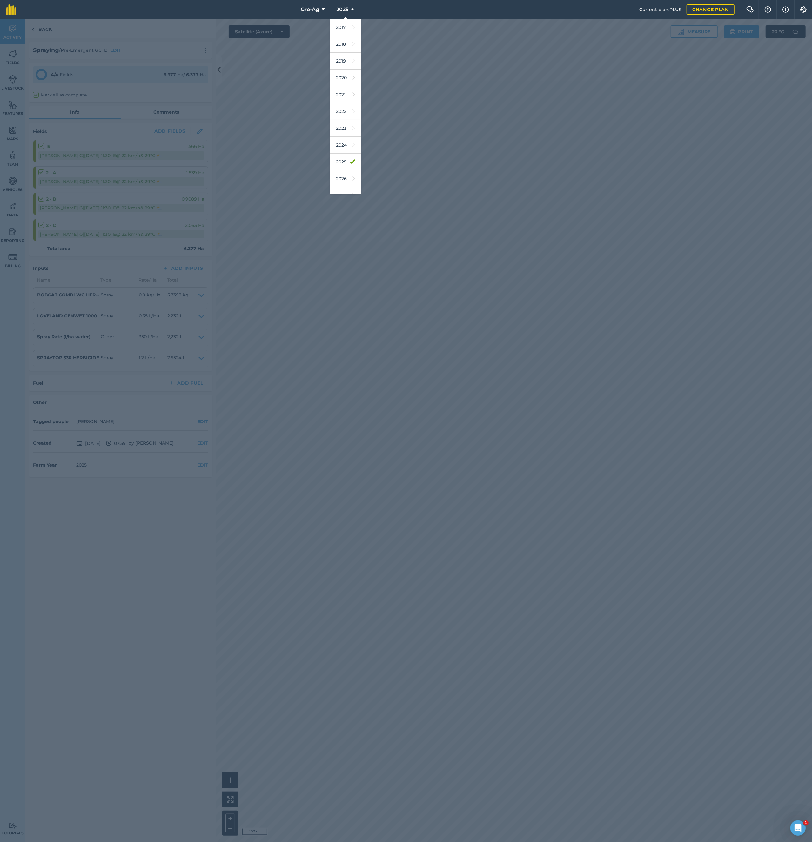
click at [474, 166] on div at bounding box center [406, 430] width 812 height 823
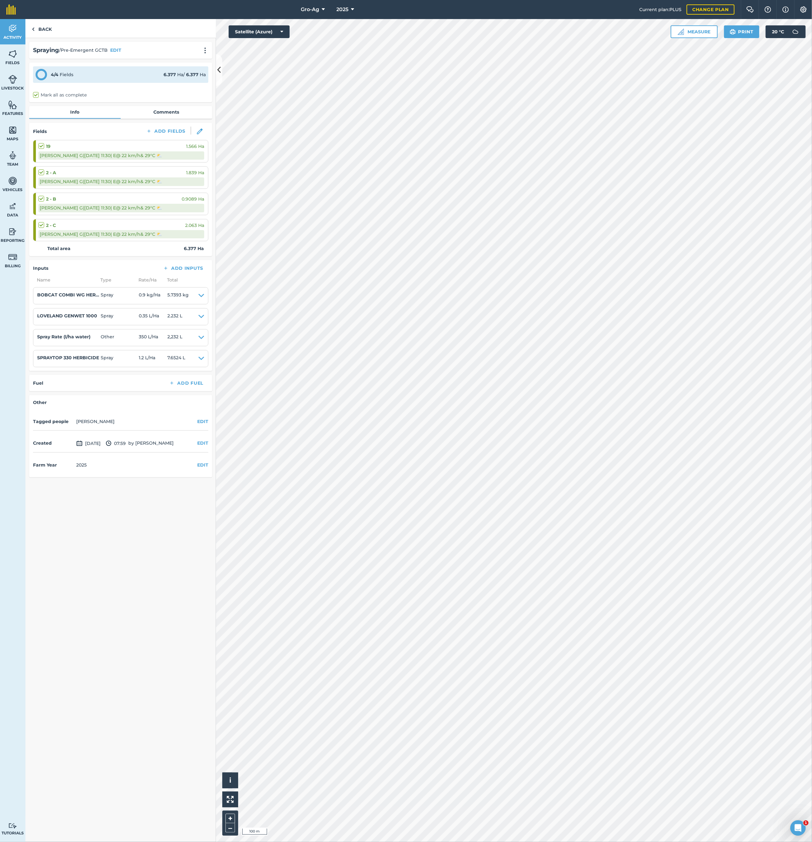
click at [133, 534] on div "Back Spraying / Pre-Emergent GCTB EDIT 4 / 4 Fields 6.377 Ha / 6.377 Ha Mark al…" at bounding box center [120, 430] width 190 height 823
drag, startPoint x: 63, startPoint y: 49, endPoint x: 107, endPoint y: 50, distance: 44.1
click at [107, 50] on span "/ Pre-Emergent GCTB" at bounding box center [83, 50] width 49 height 7
copy span "Pre-Emergent GCTB"
click at [164, 112] on link "Comments" at bounding box center [166, 112] width 91 height 12
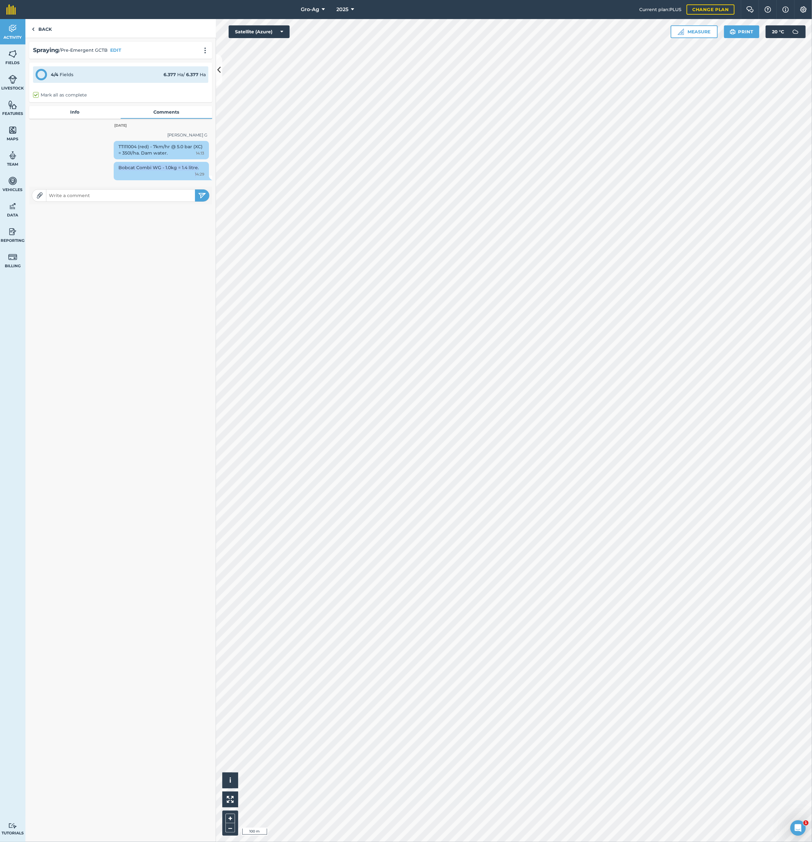
drag, startPoint x: 112, startPoint y: 168, endPoint x: 191, endPoint y: 164, distance: 78.8
click at [191, 164] on div "Bobcat Combi WG - 1.0kg = 1.4 litre. 14:29" at bounding box center [161, 171] width 95 height 18
copy div "Bobcat Combi WG - 1.0kg = 1.4 litre. 1"
click at [339, 10] on span "2025" at bounding box center [342, 10] width 12 height 8
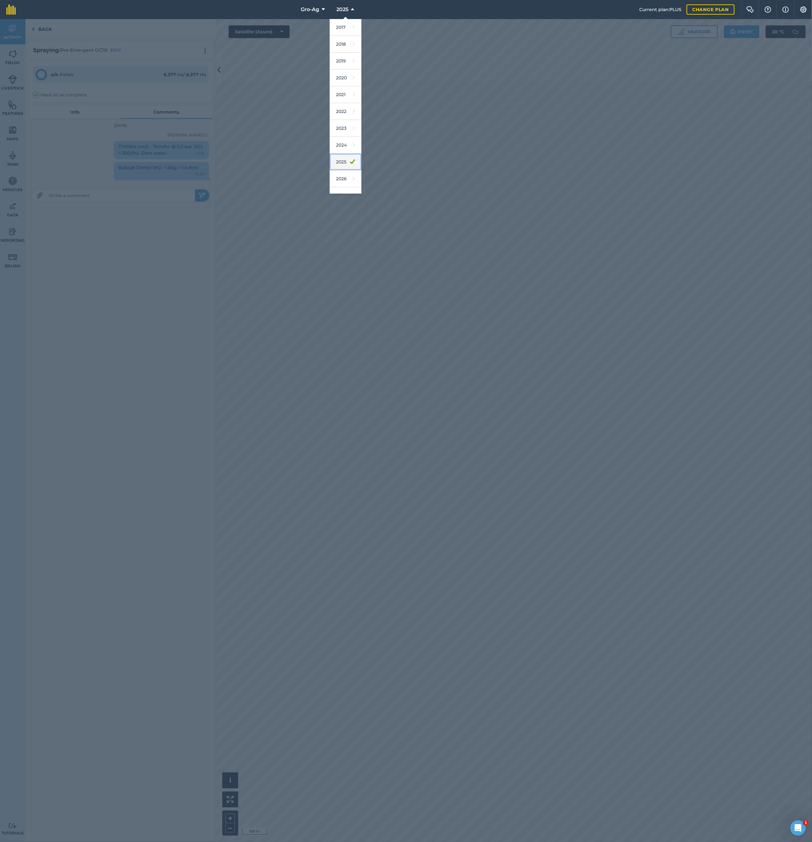
click at [342, 163] on link "2025" at bounding box center [345, 162] width 32 height 17
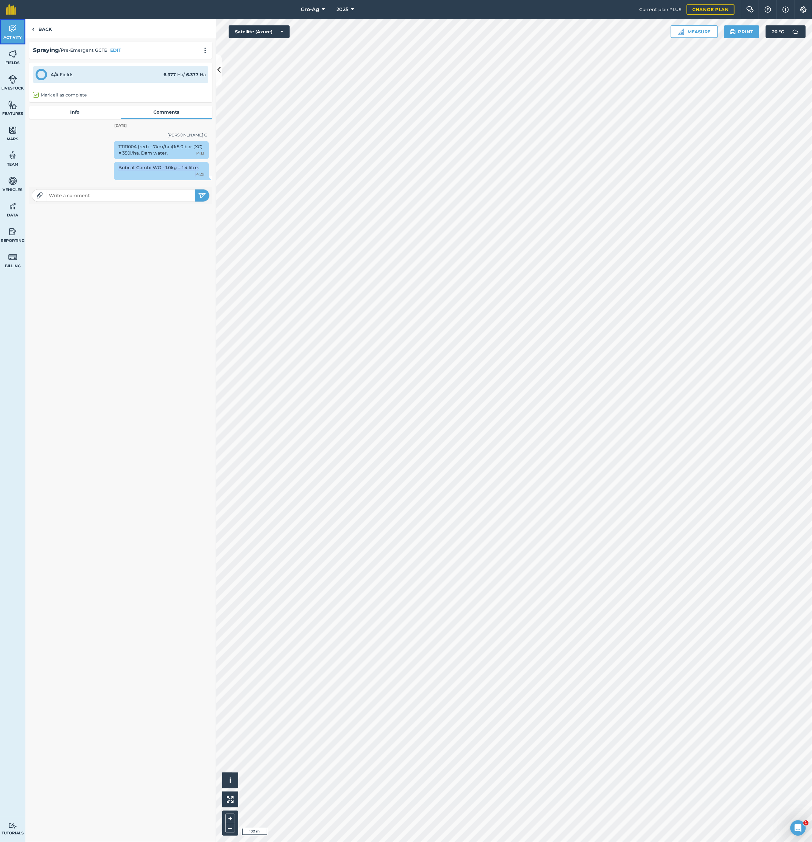
click at [16, 32] on img at bounding box center [12, 29] width 9 height 10
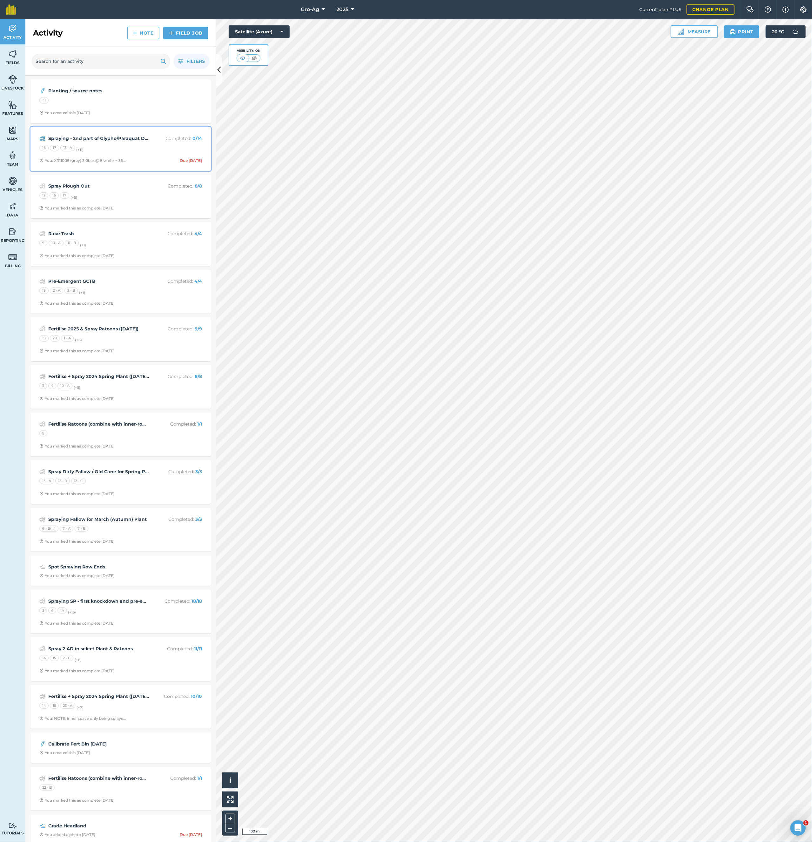
click at [109, 139] on strong "Spraying - 2nd part of Glypho/Paraquat Double Knock on Dirty Fallow (for burnin…" at bounding box center [98, 138] width 101 height 7
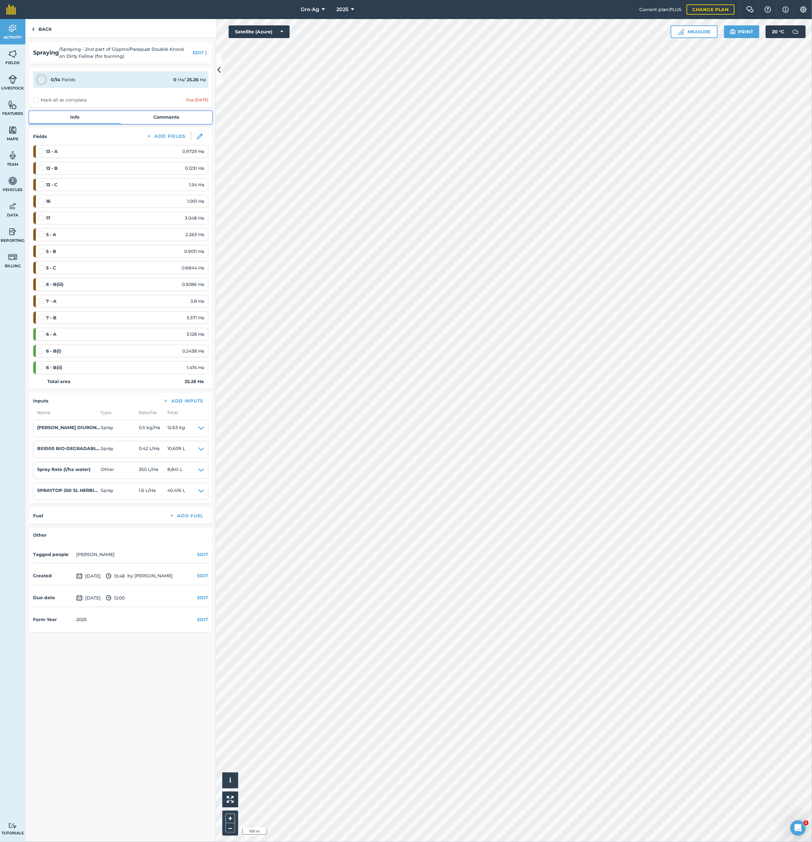
click at [165, 115] on link "Comments" at bounding box center [166, 117] width 91 height 12
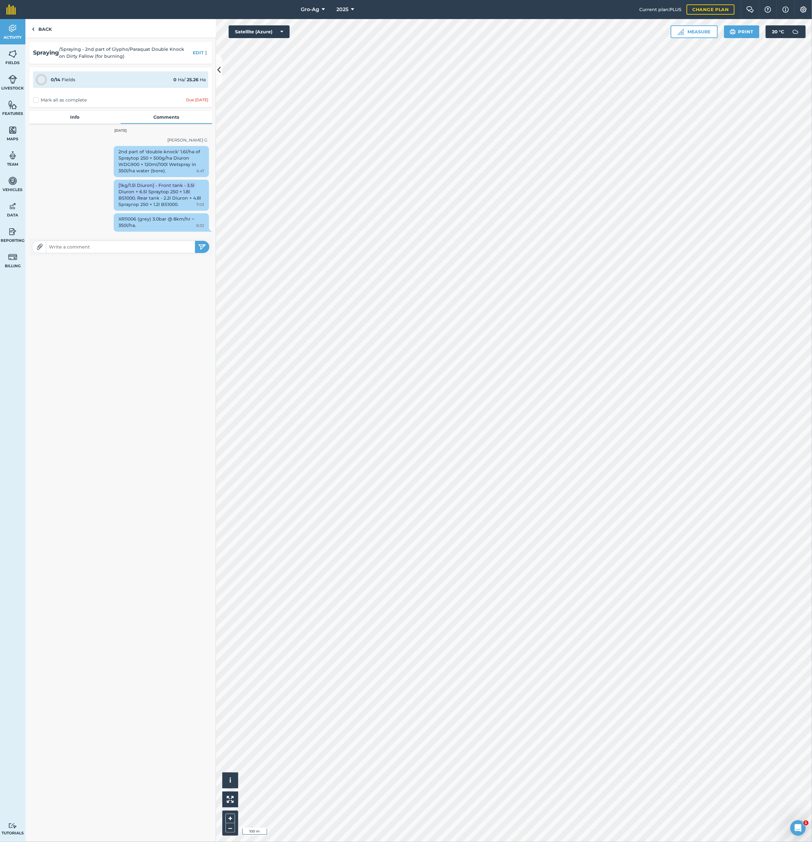
drag, startPoint x: 112, startPoint y: 183, endPoint x: 142, endPoint y: 197, distance: 32.8
click at [142, 197] on div "[1kg/1.5l Diuron] - Front tank - 3.5l Diuron + 6.5l Spraytop 250 + 1.8l BS1000.…" at bounding box center [161, 195] width 95 height 31
click at [149, 223] on div "XR11006 (grey) 3.0bar @ 8km/hr ~ 350l/ha. 8:32" at bounding box center [161, 222] width 95 height 18
click at [136, 226] on div "XR11006 (grey) 3.0bar @ 8km/hr ~ 350l/ha. 8:32" at bounding box center [161, 222] width 95 height 18
drag, startPoint x: 112, startPoint y: 218, endPoint x: 135, endPoint y: 226, distance: 23.5
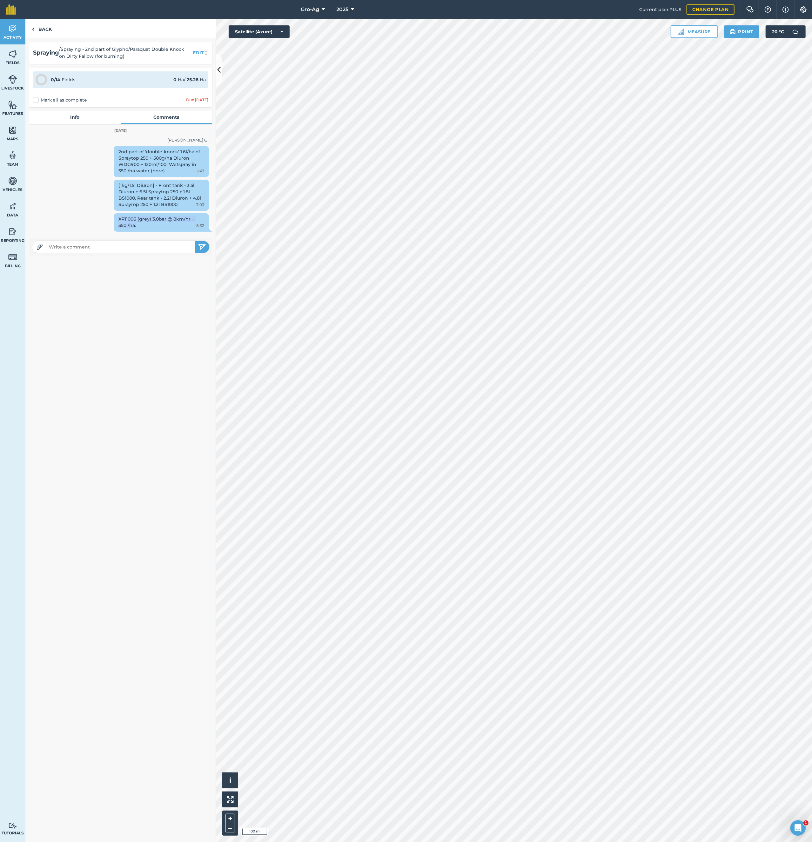
click at [135, 226] on div "XR11006 (grey) 3.0bar @ 8km/hr ~ 350l/ha. 8:32" at bounding box center [161, 222] width 95 height 18
copy div "XR11006 (grey) 3.0bar @ 8km/hr ~ 350l/ha."
drag, startPoint x: 112, startPoint y: 184, endPoint x: 188, endPoint y: 207, distance: 79.2
click at [188, 207] on div "[1kg/1.5l Diuron] - Front tank - 3.5l Diuron + 6.5l Spraytop 250 + 1.8l BS1000.…" at bounding box center [161, 195] width 95 height 31
click at [141, 193] on div "[1kg/1.5l Diuron] - Front tank - 3.5l Diuron + 6.5l Spraytop 250 + 1.8l BS1000.…" at bounding box center [161, 195] width 95 height 31
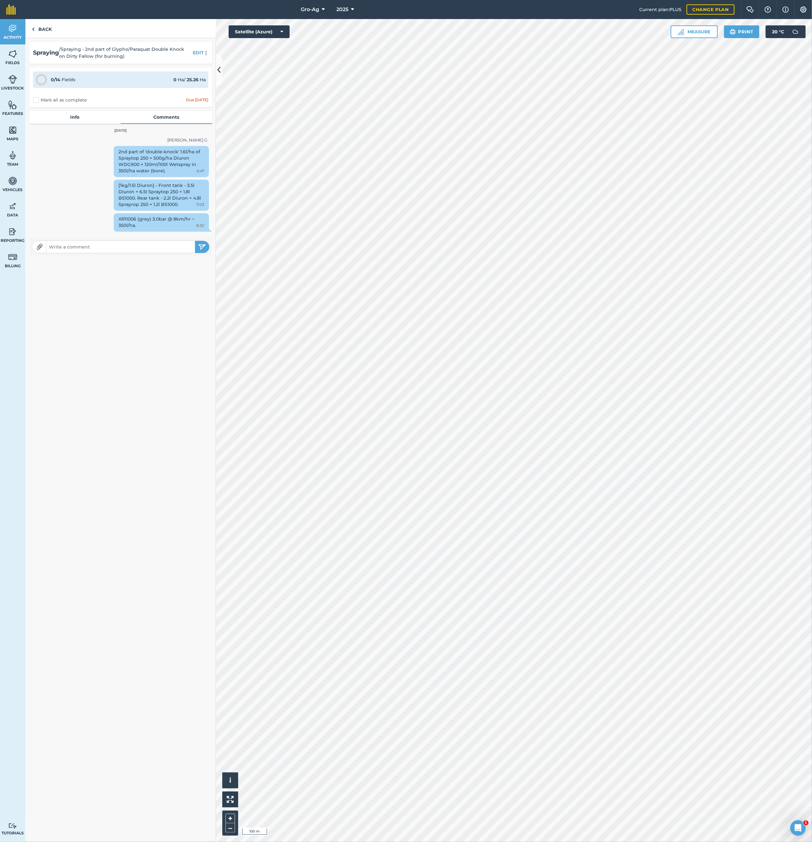
click at [181, 202] on div "[1kg/1.5l Diuron] - Front tank - 3.5l Diuron + 6.5l Spraytop 250 + 1.8l BS1000.…" at bounding box center [161, 195] width 95 height 31
click at [173, 203] on div "[1kg/1.5l Diuron] - Front tank - 3.5l Diuron + 6.5l Spraytop 250 + 1.8l BS1000.…" at bounding box center [161, 195] width 95 height 31
click at [166, 205] on div "[1kg/1.5l Diuron] - Front tank - 3.5l Diuron + 6.5l Spraytop 250 + 1.8l BS1000.…" at bounding box center [161, 195] width 95 height 31
click at [172, 205] on div "[1kg/1.5l Diuron] - Front tank - 3.5l Diuron + 6.5l Spraytop 250 + 1.8l BS1000.…" at bounding box center [161, 195] width 95 height 31
drag, startPoint x: 171, startPoint y: 206, endPoint x: 85, endPoint y: 176, distance: 91.0
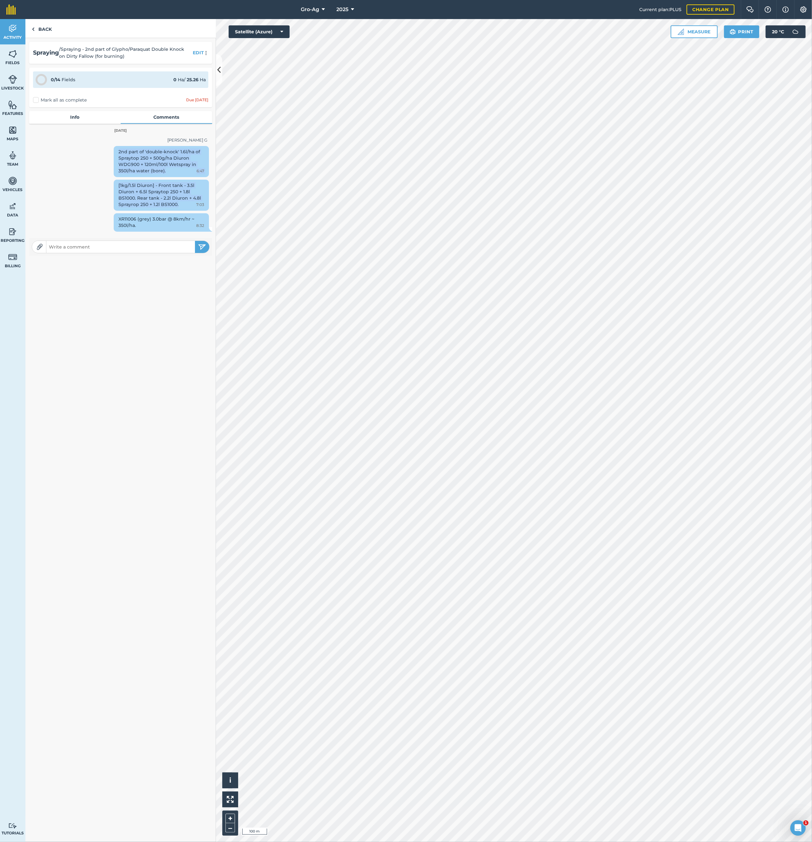
click at [85, 176] on div "Glen G 2nd part of 'double-knock' 1.6l/ha of Spraytop 250 + 500g/ha Diuron WDG9…" at bounding box center [120, 184] width 183 height 99
copy div "2nd part of 'double-knock' 1.6l/ha of Spraytop 250 + 500g/ha Diuron WDG900 + 12…"
click at [344, 6] on span "2025" at bounding box center [342, 10] width 12 height 8
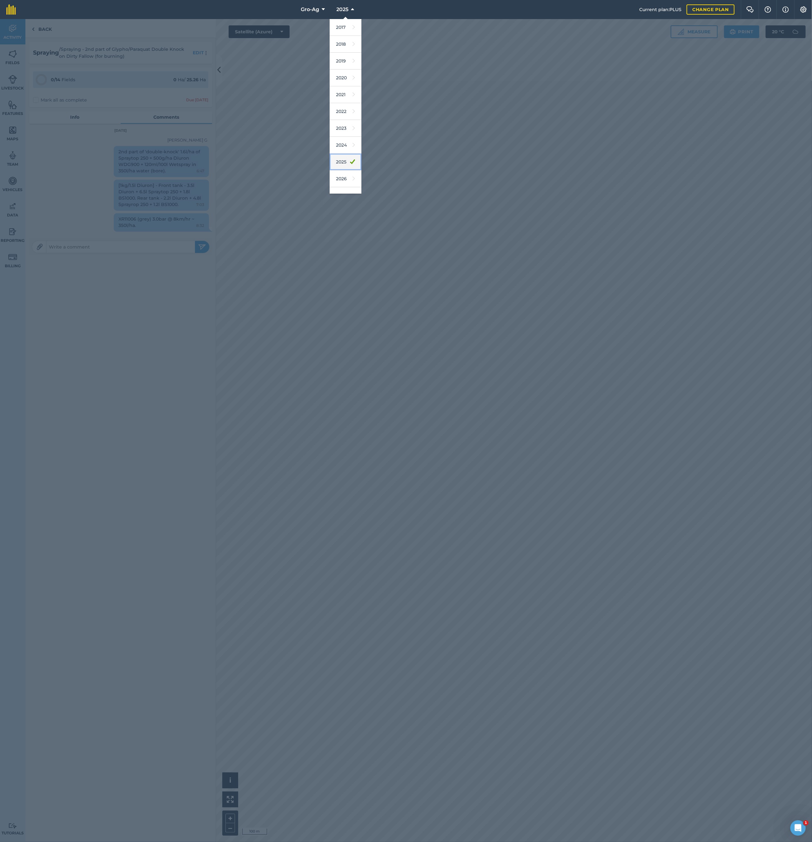
click at [344, 161] on link "2025" at bounding box center [345, 162] width 32 height 17
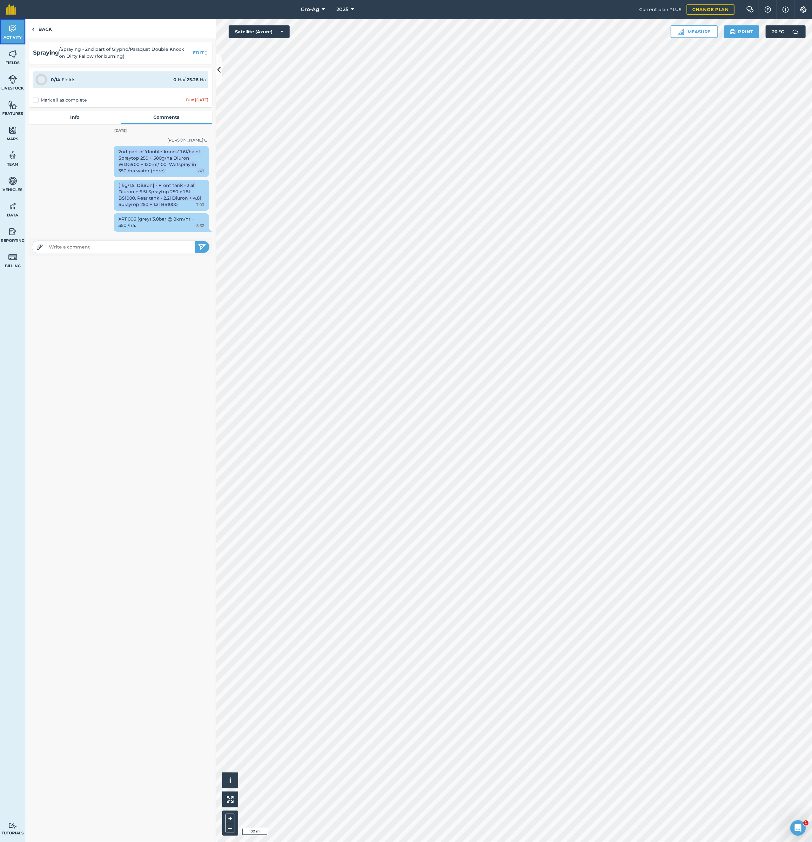
click at [14, 35] on span "Activity" at bounding box center [12, 37] width 25 height 5
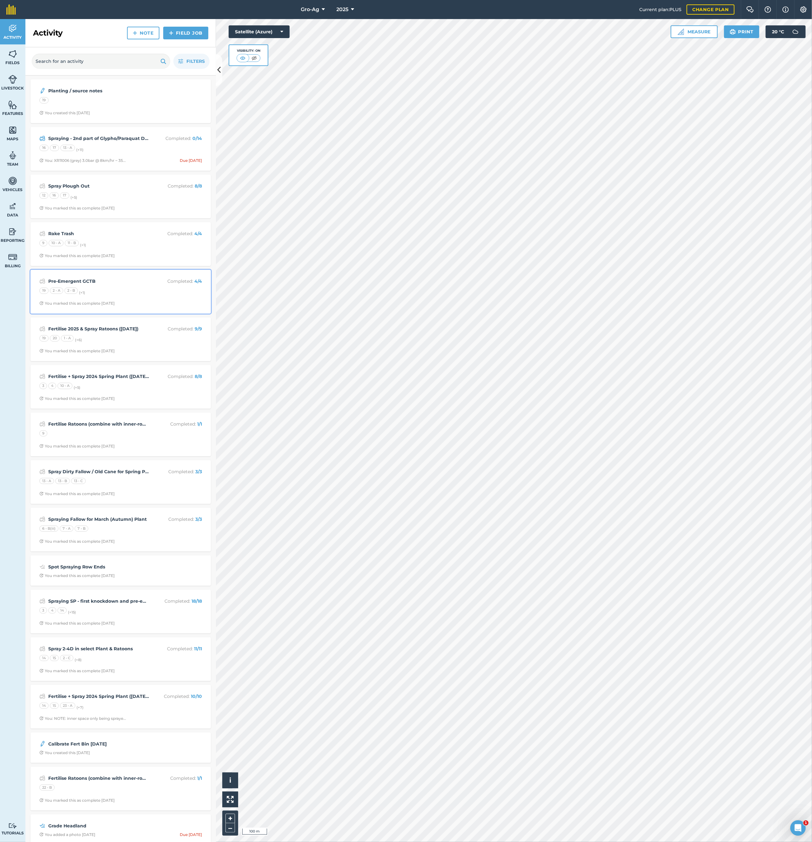
click at [88, 285] on strong "Pre-Emergent GCTB" at bounding box center [98, 281] width 101 height 7
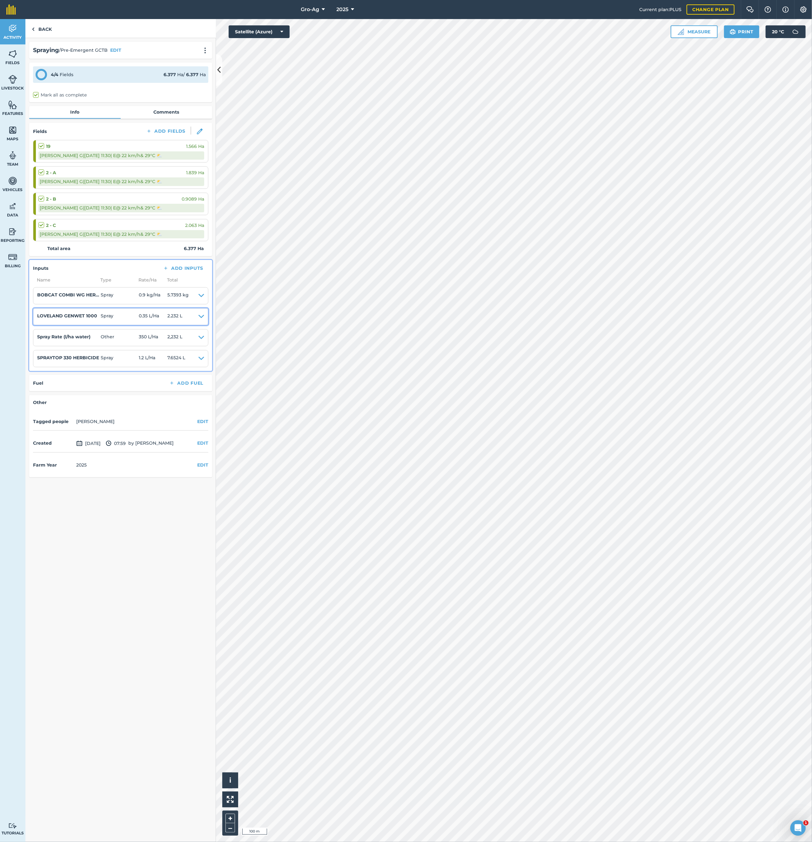
click at [200, 316] on icon at bounding box center [201, 316] width 6 height 9
